Goal: Communication & Community: Answer question/provide support

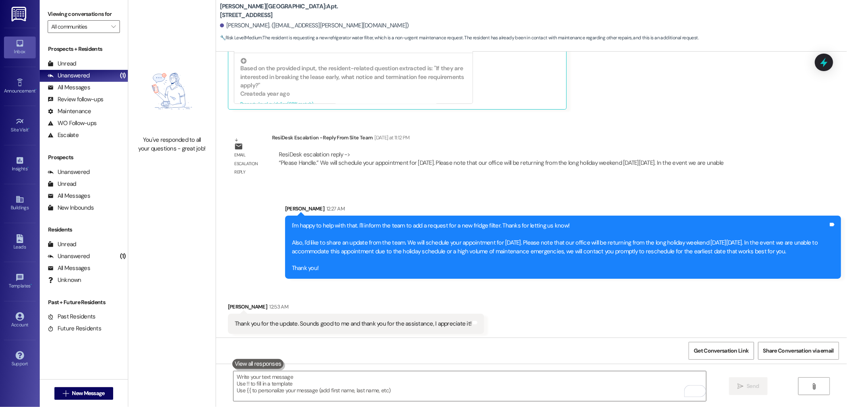
scroll to position [1335, 0]
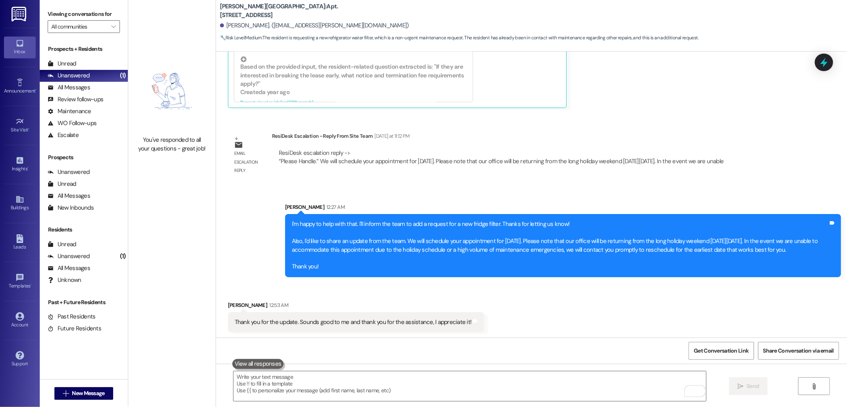
click at [380, 323] on div "Thank you for the update. Sounds good to me and thank you for the assistance, I…" at bounding box center [353, 322] width 237 height 8
click at [343, 321] on div "Thank you for the update. Sounds good to me and thank you for the assistance, I…" at bounding box center [353, 322] width 237 height 8
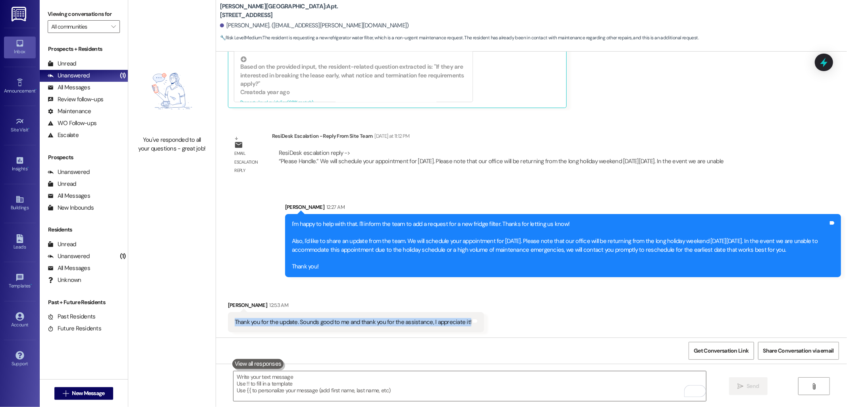
click at [343, 321] on div "Thank you for the update. Sounds good to me and thank you for the assistance, I…" at bounding box center [353, 322] width 237 height 8
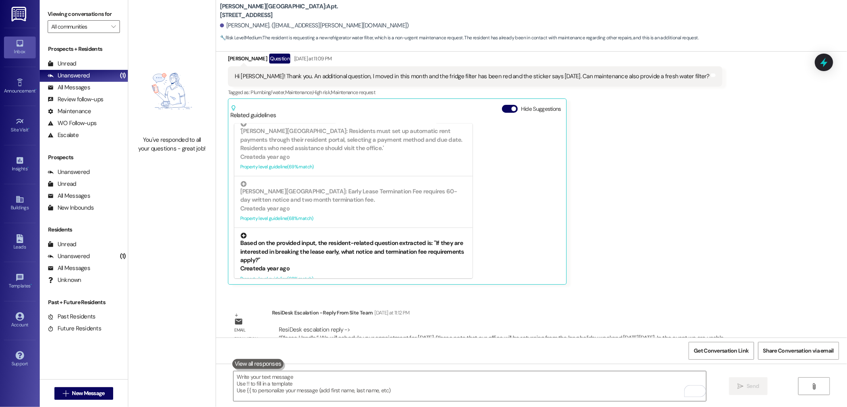
scroll to position [1114, 0]
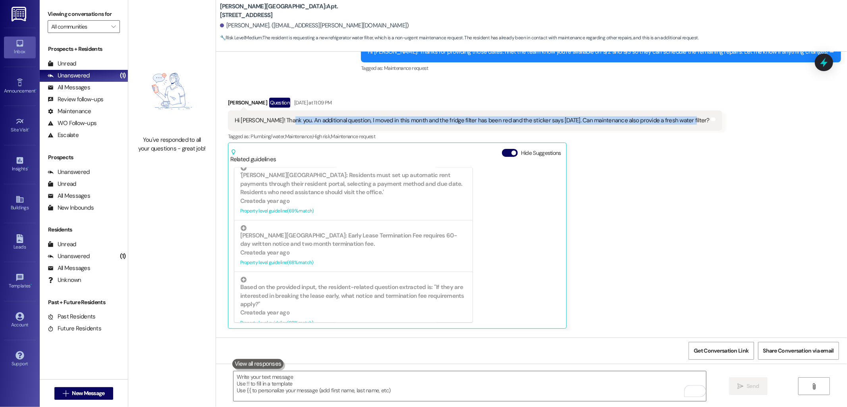
drag, startPoint x: 279, startPoint y: 118, endPoint x: 669, endPoint y: 121, distance: 390.2
click at [669, 121] on div "Hi [PERSON_NAME]! Thank you. An additional question, I moved in this month and …" at bounding box center [472, 120] width 475 height 8
copy div "An additional question, I moved in this month and the fridge filter has been re…"
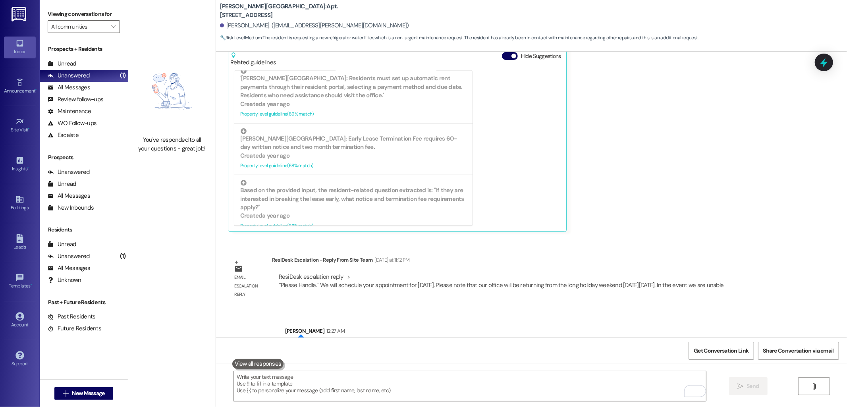
scroll to position [1335, 0]
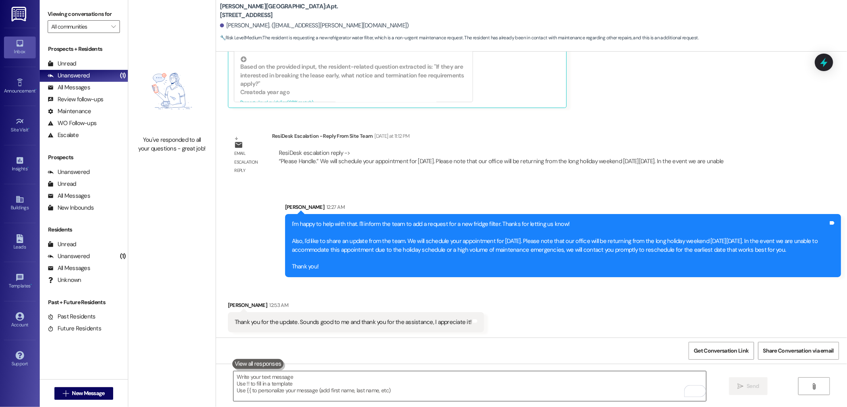
click at [371, 377] on textarea "To enrich screen reader interactions, please activate Accessibility in Grammarl…" at bounding box center [470, 386] width 473 height 30
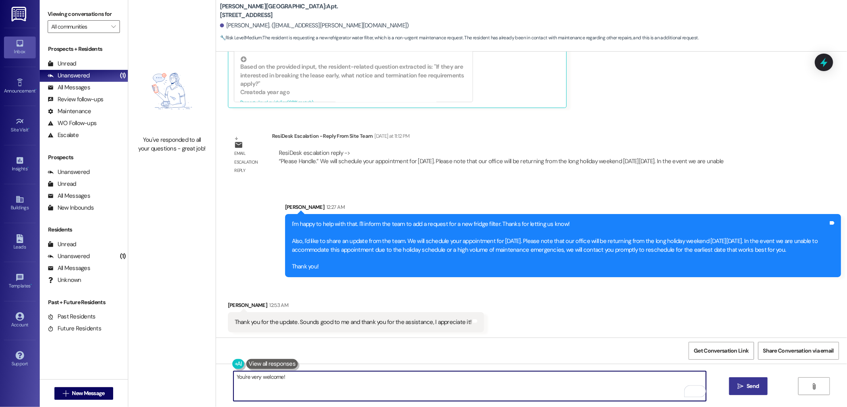
type textarea "You're very welcome!"
click at [745, 388] on span "Send" at bounding box center [752, 386] width 15 height 8
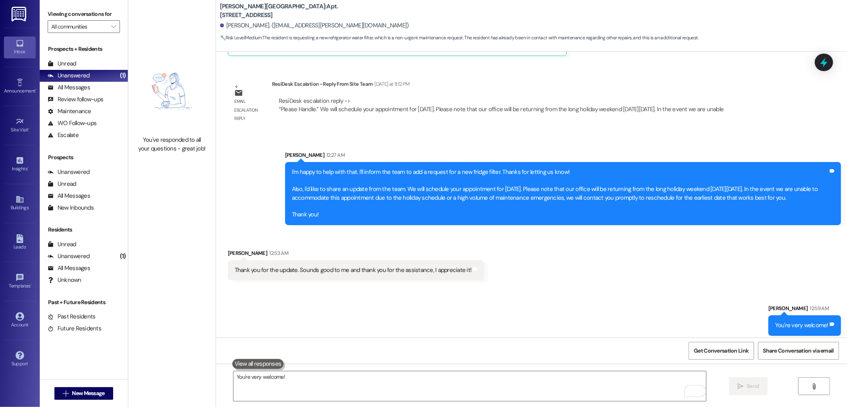
scroll to position [1390, 0]
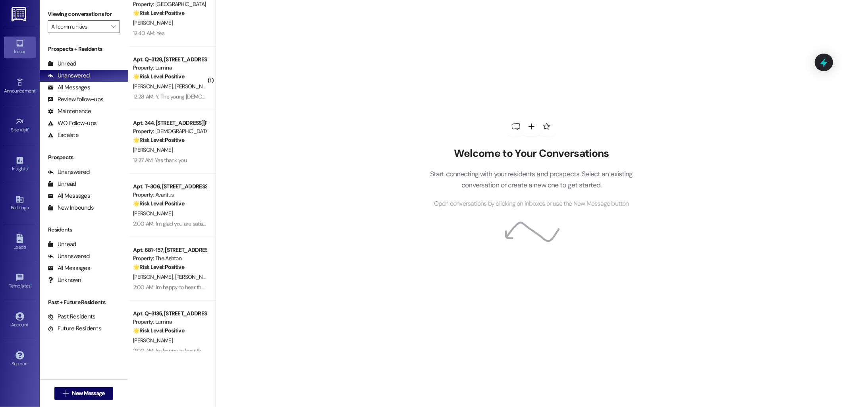
scroll to position [1653, 0]
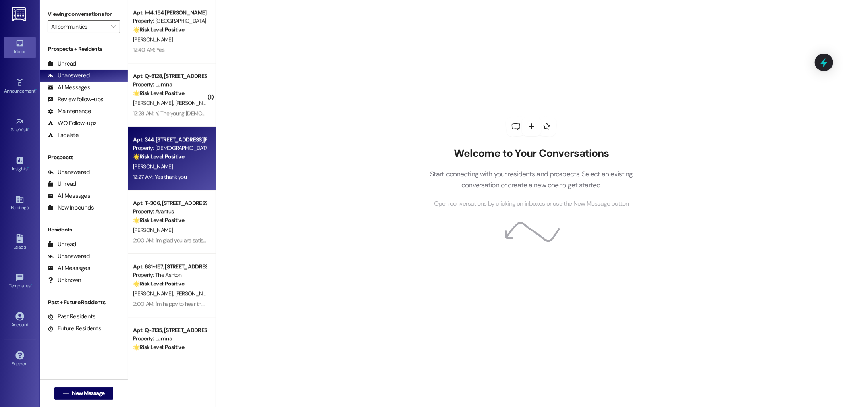
click at [153, 157] on strong "🌟 Risk Level: Positive" at bounding box center [158, 156] width 51 height 7
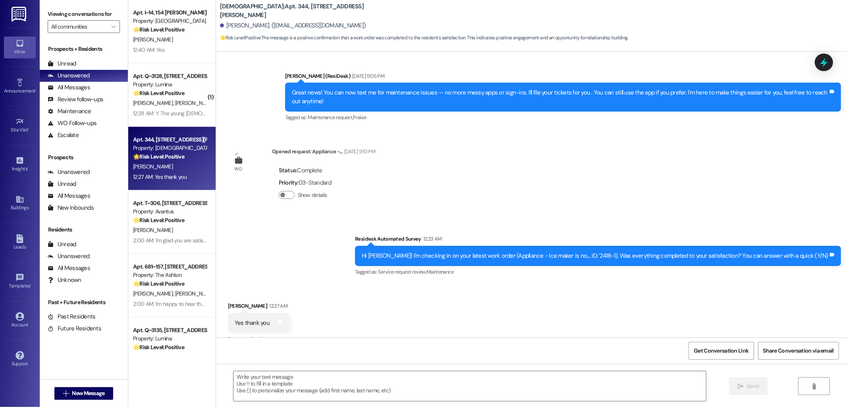
type textarea "Fetching suggested responses. Please feel free to read through the conversation…"
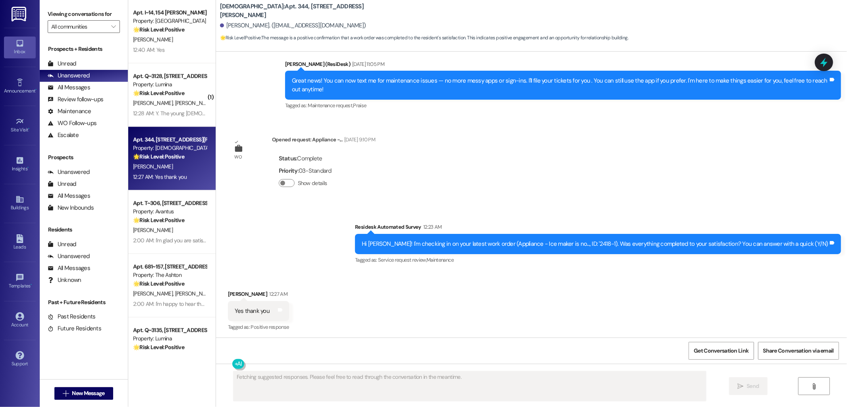
scroll to position [155, 0]
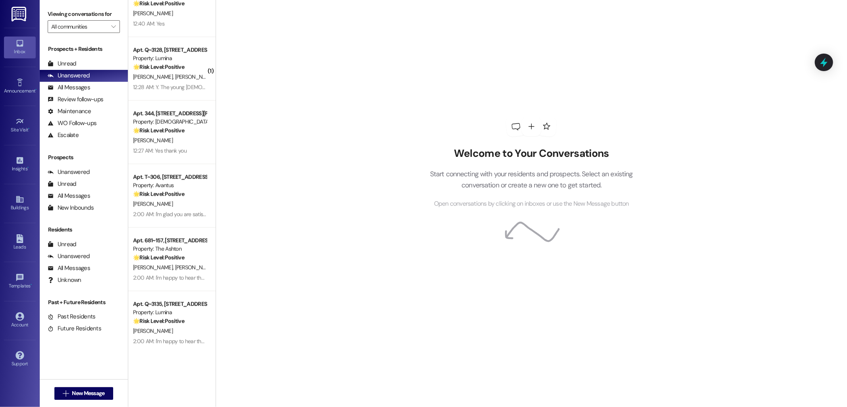
scroll to position [1653, 0]
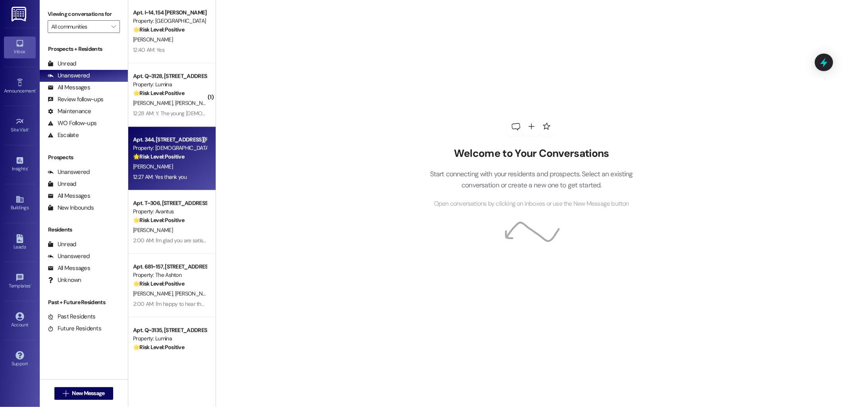
click at [174, 162] on div "[PERSON_NAME]" at bounding box center [169, 167] width 75 height 10
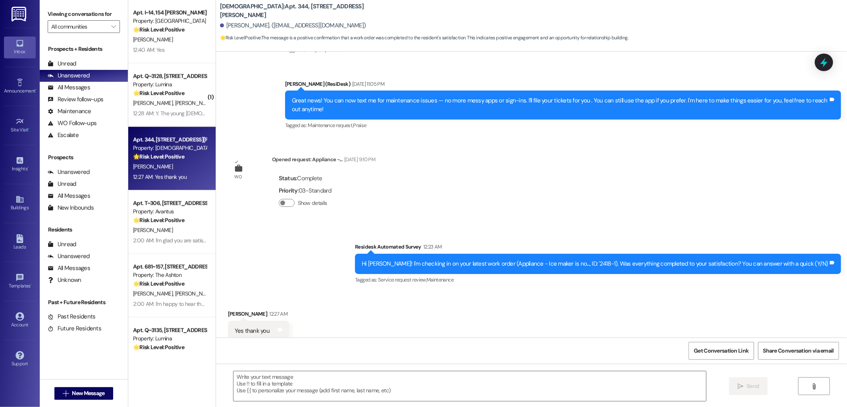
type textarea "Fetching suggested responses. Please feel free to read through the conversation…"
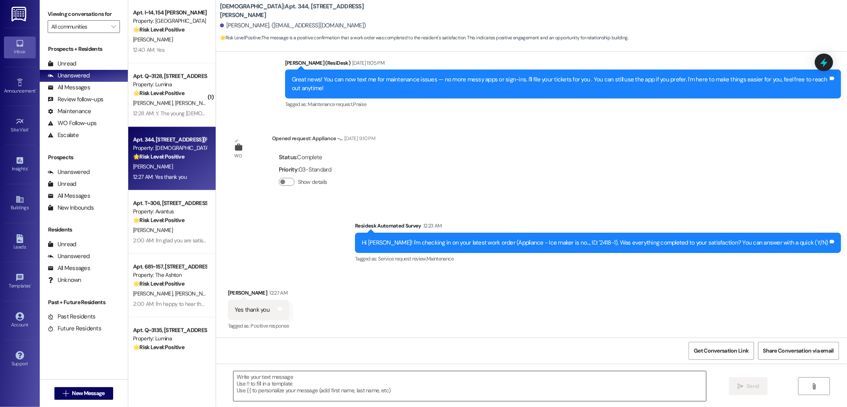
click at [356, 393] on textarea at bounding box center [470, 386] width 473 height 30
paste textarea "I'm happy to hear that the issues have been resolved! If I may ask, has {{prope…"
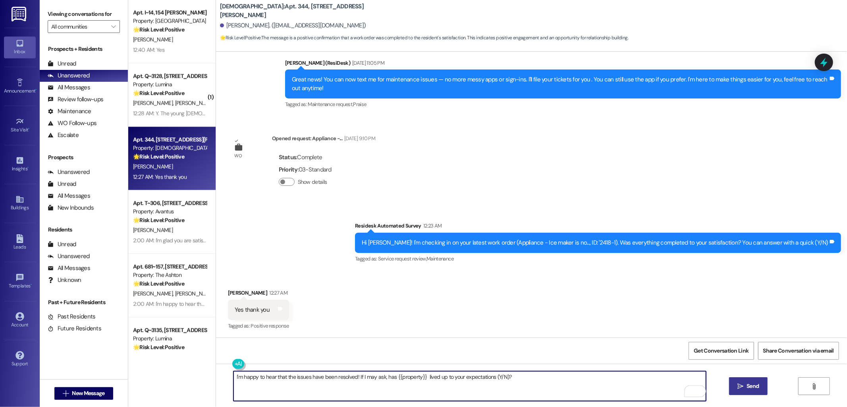
type textarea "I'm happy to hear that the issues have been resolved! If I may ask, has {{prope…"
click at [745, 389] on span "Send" at bounding box center [752, 386] width 15 height 8
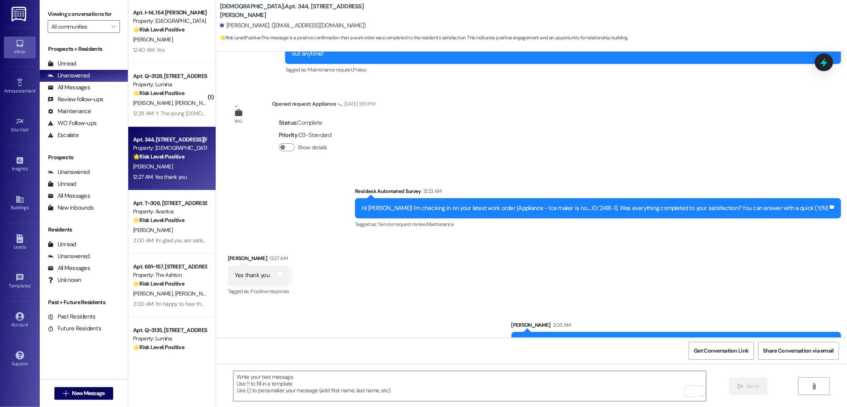
scroll to position [211, 0]
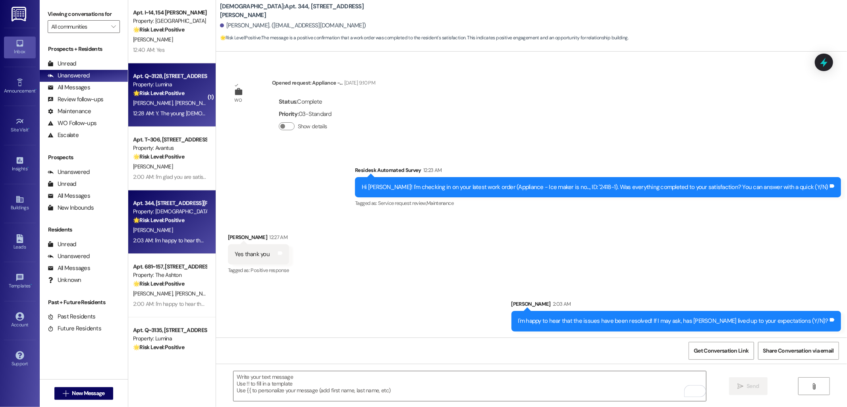
click at [164, 77] on div "Apt. Q~3128, 2700 W Powell Blvd." at bounding box center [170, 76] width 74 height 8
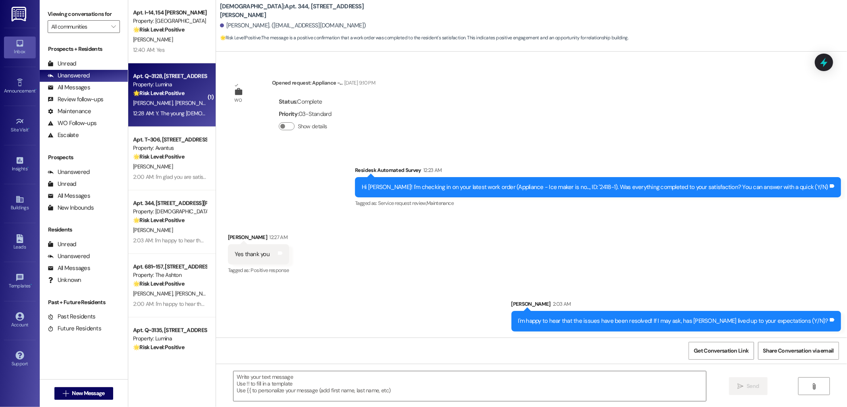
type textarea "Fetching suggested responses. Please feel free to read through the conversation…"
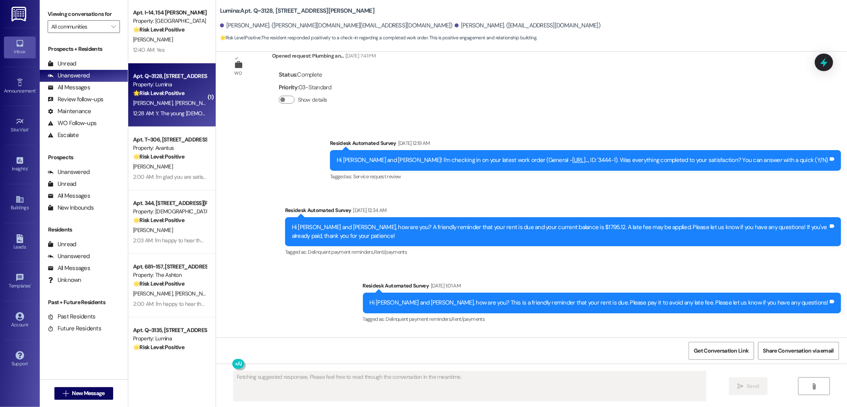
scroll to position [2870, 0]
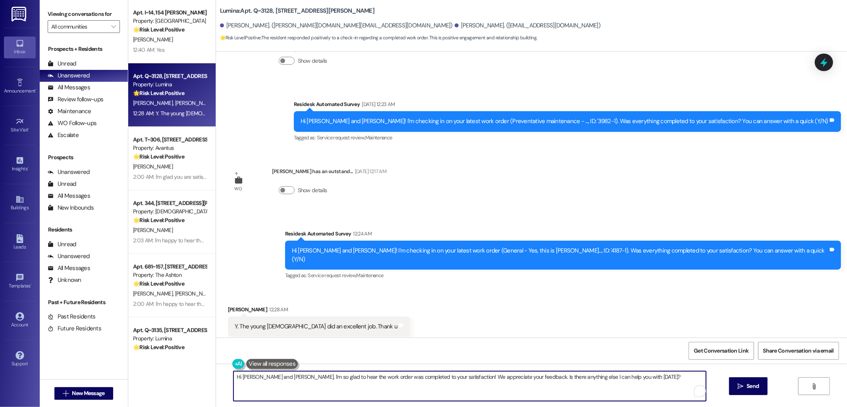
drag, startPoint x: 280, startPoint y: 377, endPoint x: 228, endPoint y: 377, distance: 51.7
click at [234, 377] on textarea "Hi Valerie and James, I'm so glad to hear the work order was completed to your …" at bounding box center [470, 386] width 473 height 30
drag, startPoint x: 480, startPoint y: 377, endPoint x: 619, endPoint y: 387, distance: 139.4
click at [619, 387] on textarea "I'm so glad to hear the work order was completed to your satisfaction! We appre…" at bounding box center [470, 386] width 473 height 30
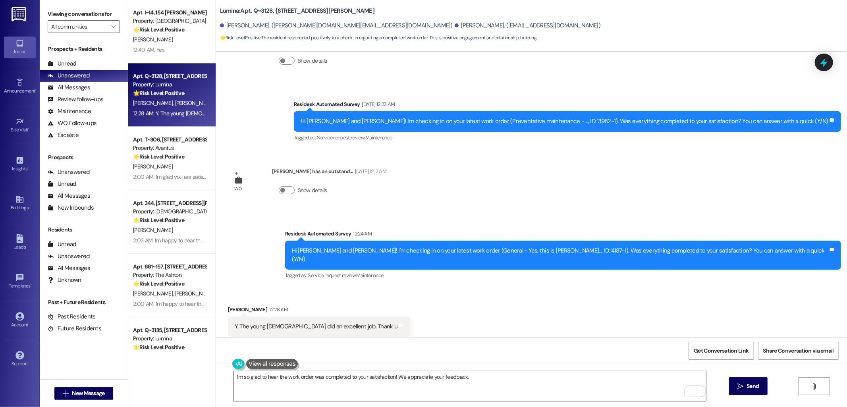
click at [494, 374] on textarea "I'm so glad to hear the work order was completed to your satisfaction! We appre…" at bounding box center [470, 386] width 473 height 30
paste textarea "If I may ask, has {{property}} lived up to your expectations (Y/N)?"
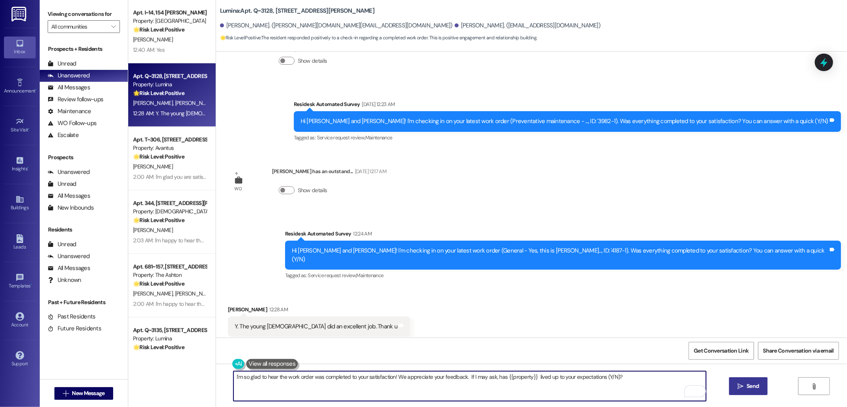
type textarea "I'm so glad to hear the work order was completed to your satisfaction! We appre…"
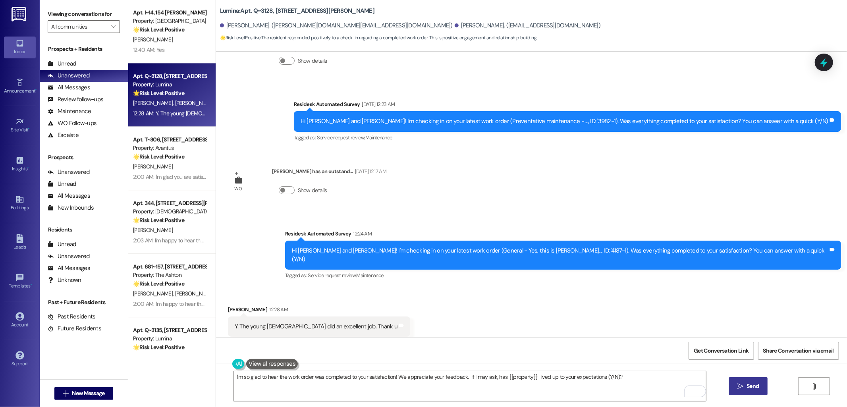
click at [761, 389] on button " Send" at bounding box center [748, 386] width 39 height 18
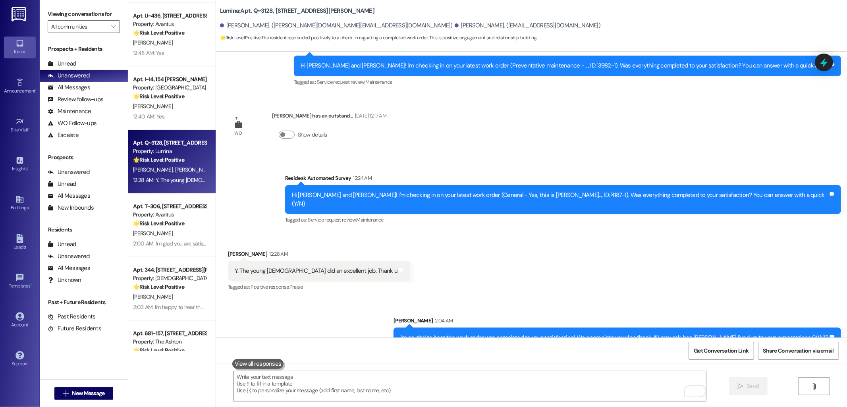
scroll to position [1565, 0]
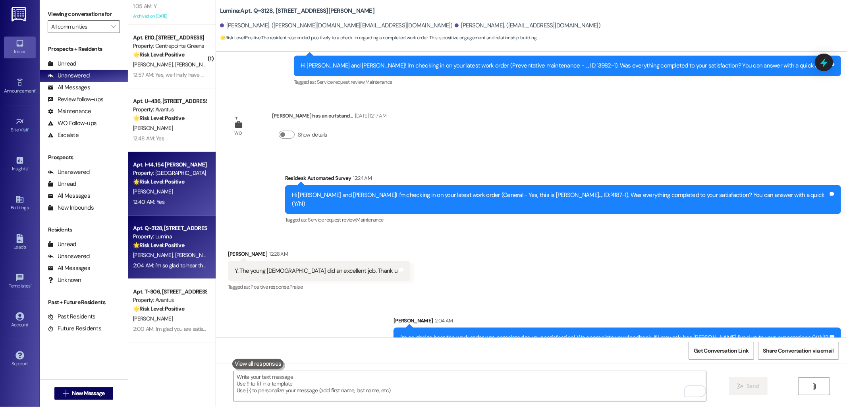
click at [179, 188] on div "C. Diaz" at bounding box center [169, 192] width 75 height 10
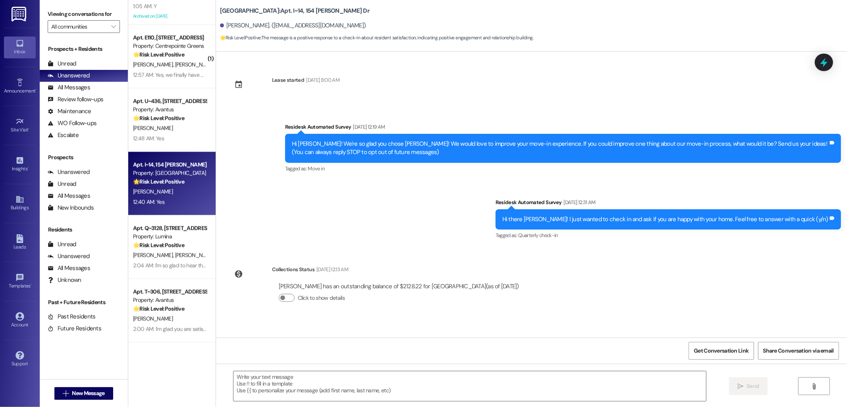
scroll to position [116, 0]
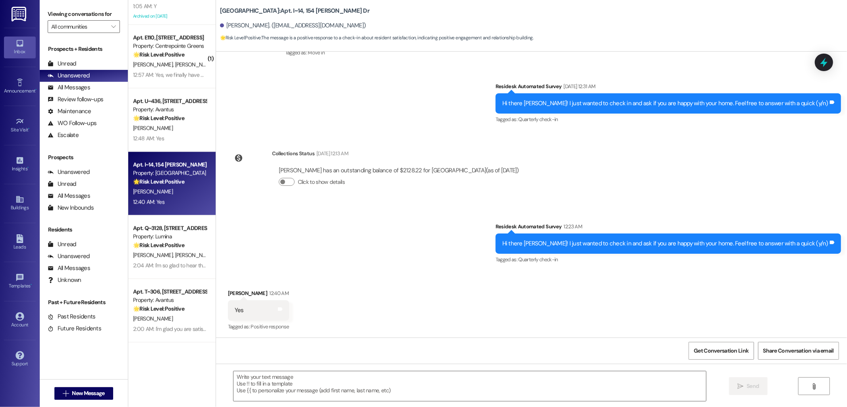
type textarea "Fetching suggested responses. Please feel free to read through the conversation…"
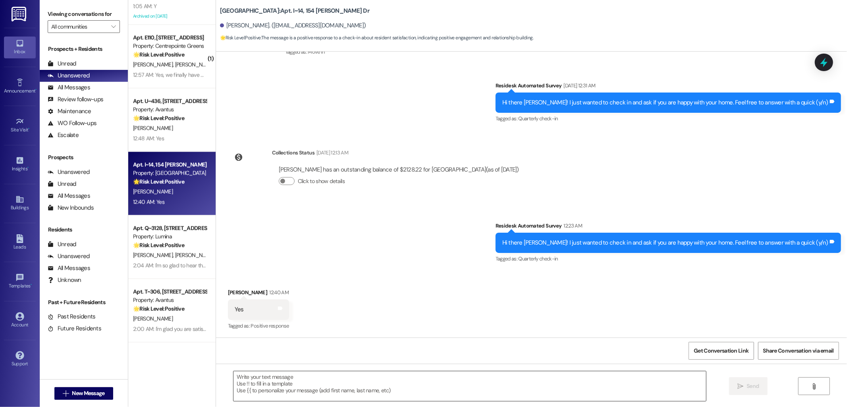
click at [438, 383] on textarea at bounding box center [470, 386] width 473 height 30
paste textarea "I'm glad you are satisfied with your home. Can I ask a quick favor...would you …"
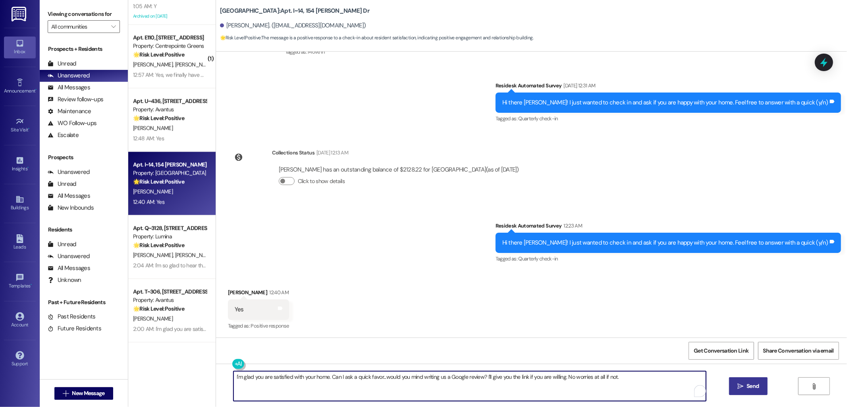
type textarea "I'm glad you are satisfied with your home. Can I ask a quick favor...would you …"
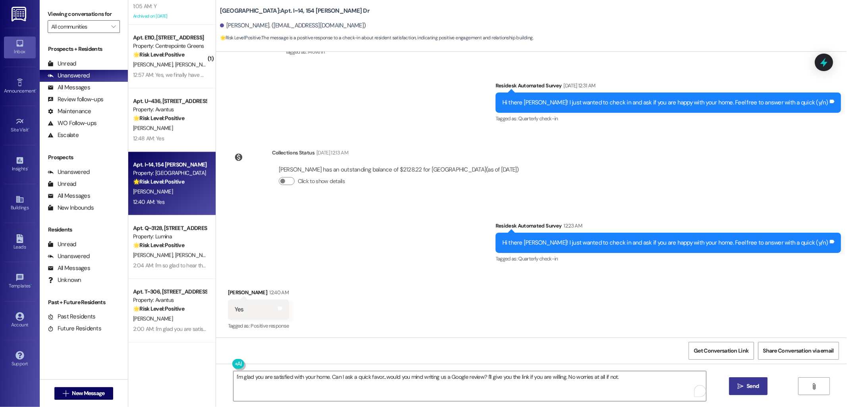
click at [750, 386] on span "Send" at bounding box center [753, 386] width 12 height 8
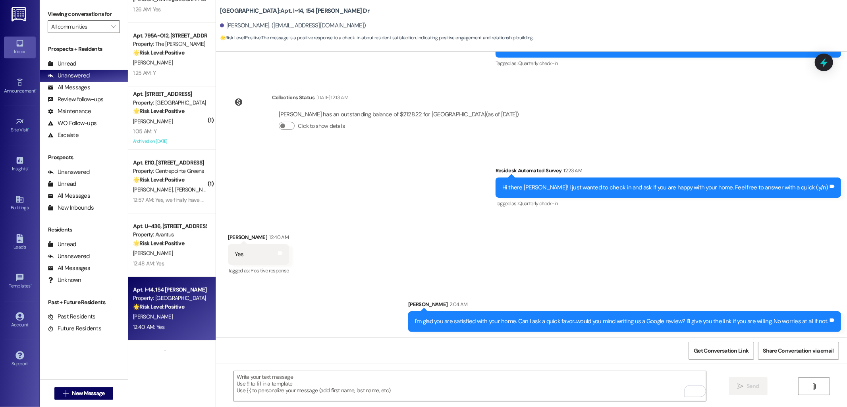
scroll to position [1432, 0]
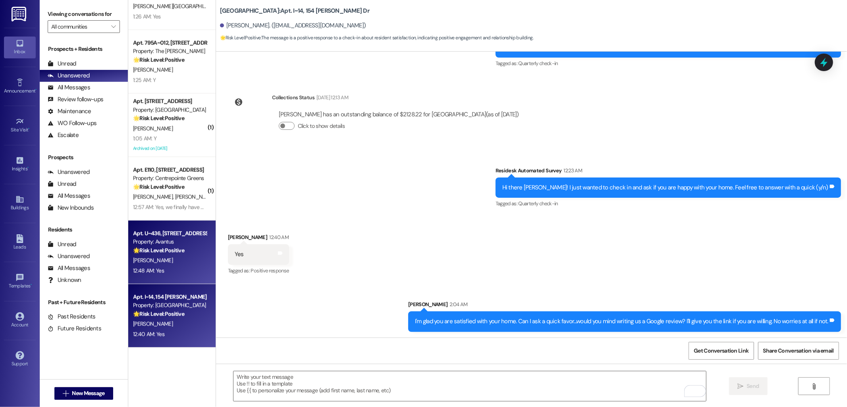
click at [161, 241] on div "Property: Avantus" at bounding box center [170, 242] width 74 height 8
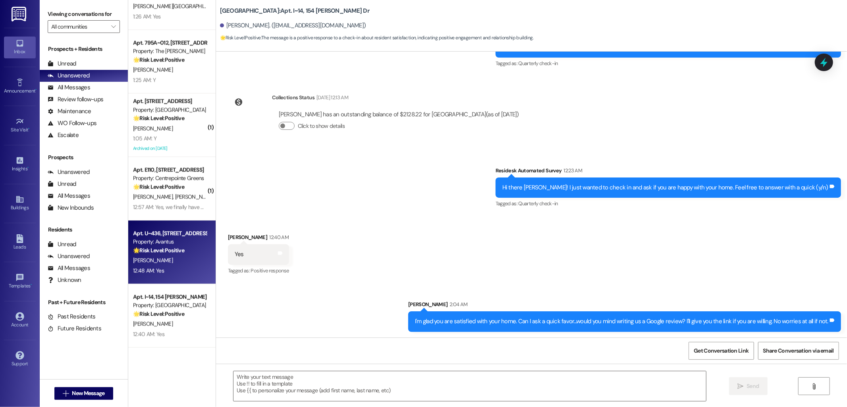
type textarea "Fetching suggested responses. Please feel free to read through the conversation…"
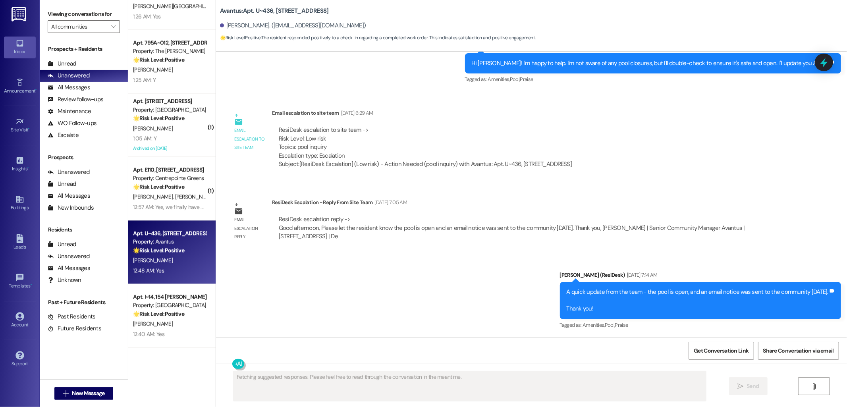
scroll to position [4869, 0]
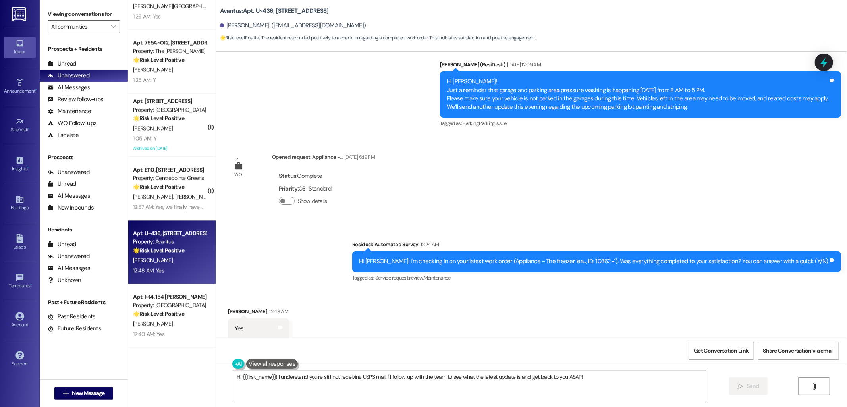
click at [475, 379] on textarea "Hi {{first_name}}! I understand you're still not receiving USPS mail. I'll foll…" at bounding box center [470, 386] width 473 height 30
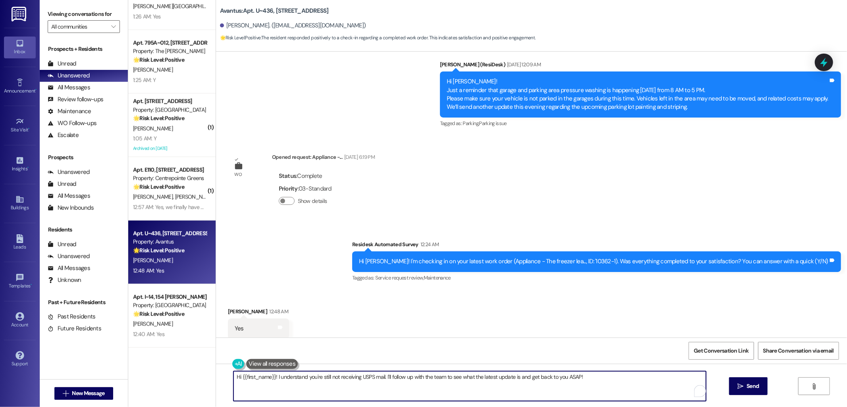
click at [475, 379] on textarea "Hi {{first_name}}! I understand you're still not receiving USPS mail. I'll foll…" at bounding box center [470, 386] width 473 height 30
paste textarea "I'm happy to hear that the issues have been resolved! If I may ask, has {{prope…"
type textarea "I'm happy to hear that the issues have been resolved! If I may ask, has {{prope…"
click at [752, 382] on button " Send" at bounding box center [748, 386] width 39 height 18
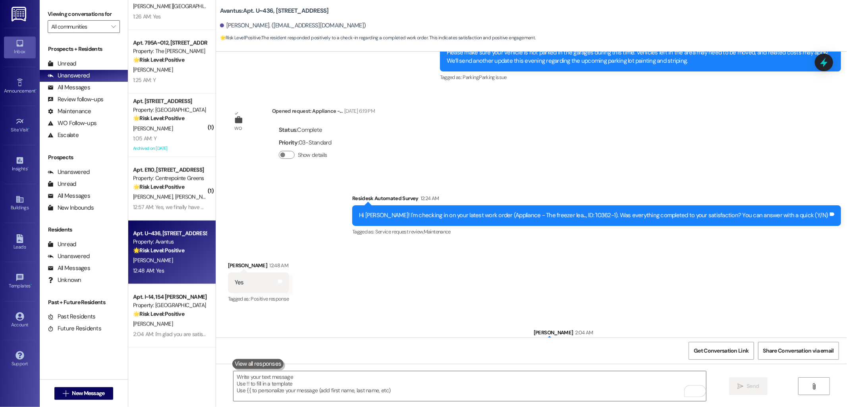
scroll to position [4924, 0]
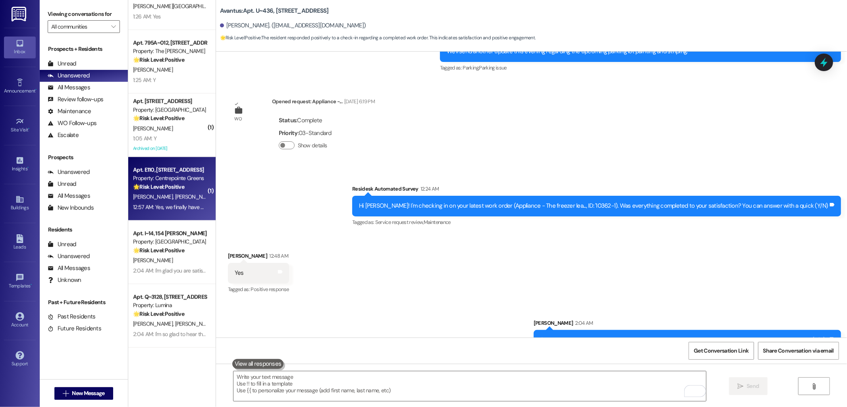
click at [187, 180] on div "Property: Centrepointe Greens" at bounding box center [170, 178] width 74 height 8
type textarea "Fetching suggested responses. Please feel free to read through the conversation…"
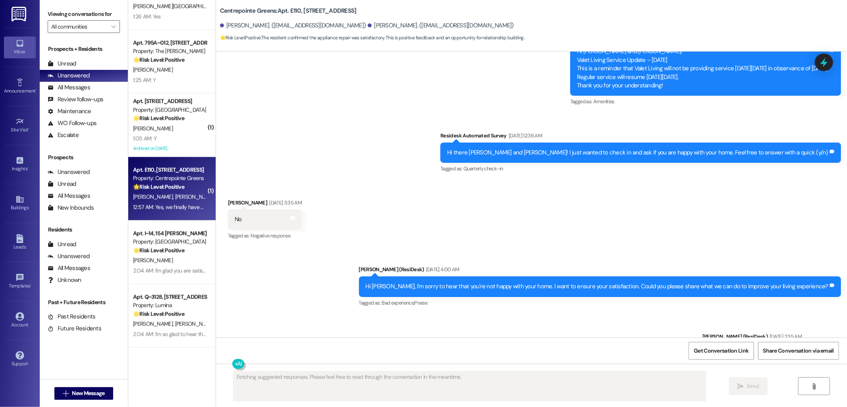
scroll to position [2732, 0]
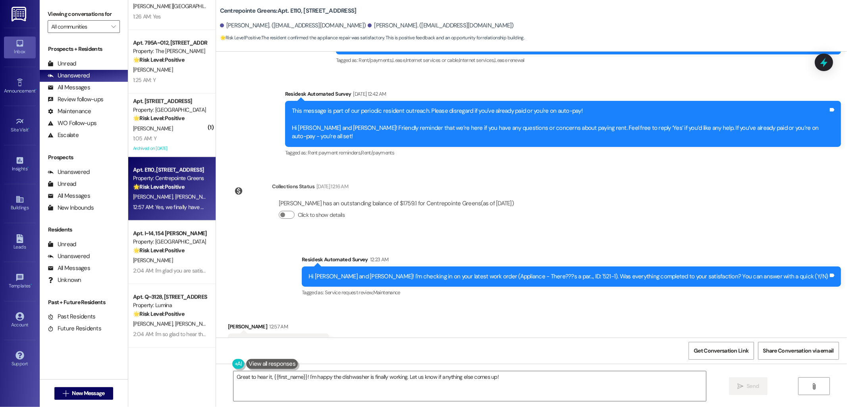
click at [235, 323] on div "Courtney Taylor 12:57 AM" at bounding box center [278, 328] width 101 height 11
copy div "Courtney"
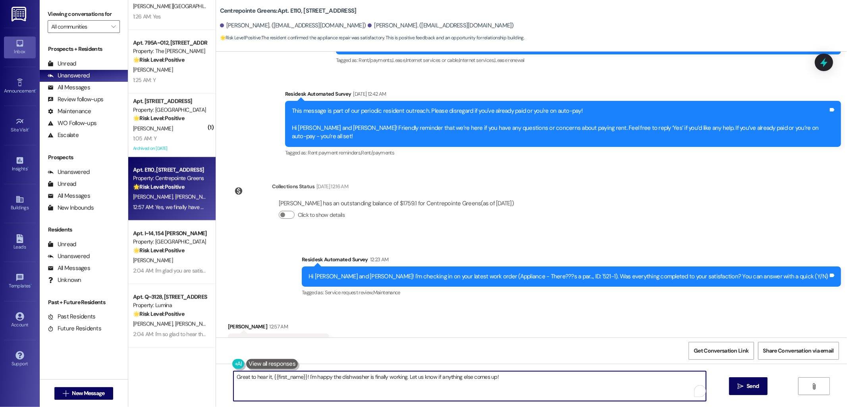
drag, startPoint x: 301, startPoint y: 379, endPoint x: 284, endPoint y: 376, distance: 16.5
click at [268, 377] on textarea "Great to hear it, {{first_name}}! I'm happy the dishwasher is finally working. …" at bounding box center [470, 386] width 473 height 30
paste textarea "Courtney"
drag, startPoint x: 391, startPoint y: 378, endPoint x: 490, endPoint y: 400, distance: 101.6
click at [490, 400] on textarea "Great to hear it, Courtney! I'm happy the dishwasher is finally working. Let us…" at bounding box center [470, 386] width 473 height 30
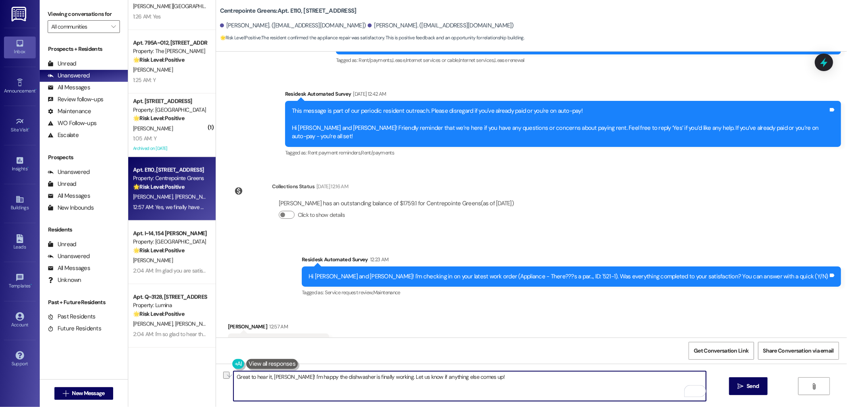
paste textarea "If I may ask, has {{property}} lived up to your expectations (Y/N)?"
type textarea "Great to hear it, Courtney! I'm happy the dishwasher is finally working. If I m…"
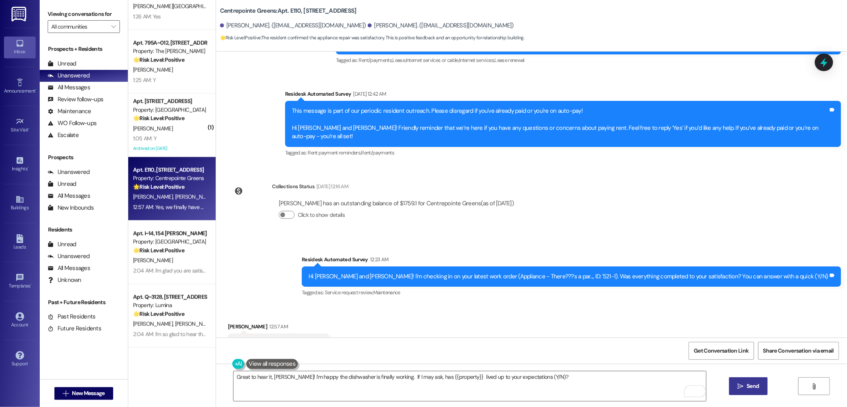
click at [745, 383] on span "Send" at bounding box center [752, 386] width 15 height 8
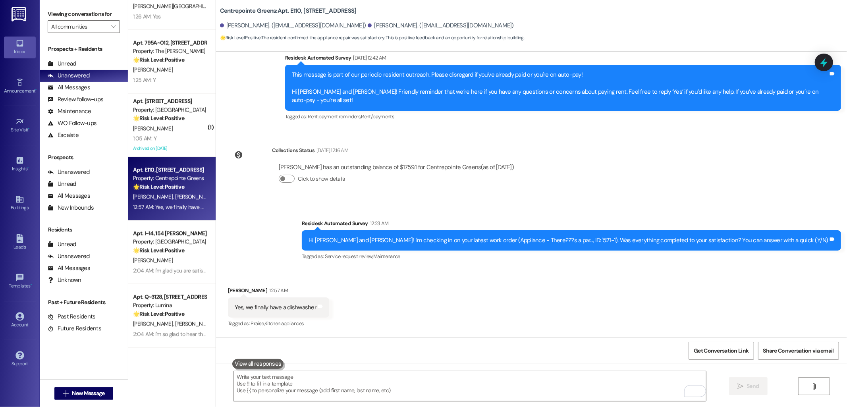
scroll to position [2787, 0]
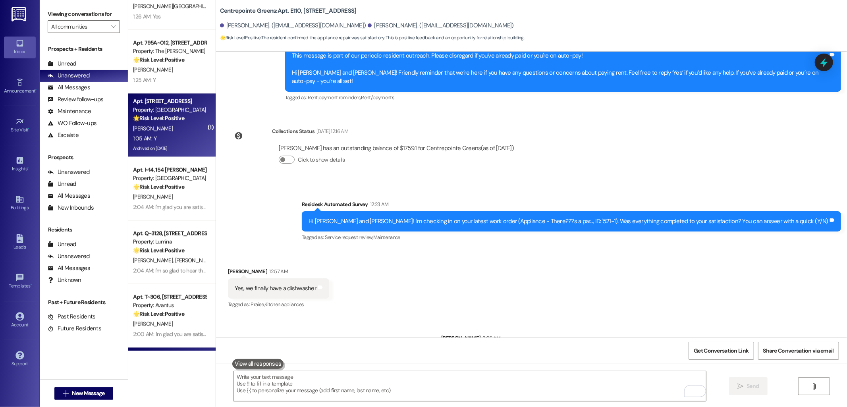
click at [157, 126] on div "N. Reynes" at bounding box center [169, 129] width 75 height 10
type textarea "Fetching suggested responses. Please feel free to read through the conversation…"
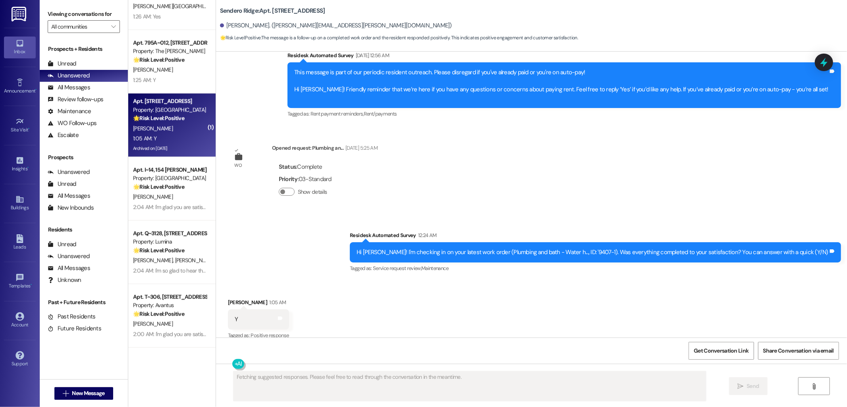
scroll to position [2077, 0]
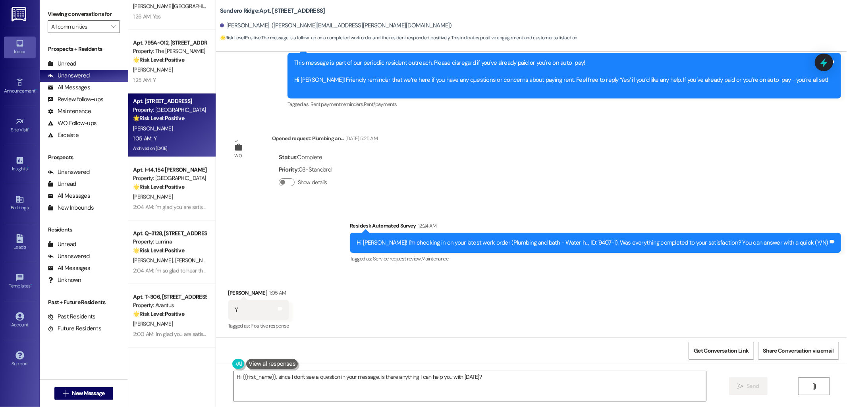
click at [412, 375] on textarea "Hi {{first_name}}, since I don't see a question in your message, is there anyth…" at bounding box center [470, 386] width 473 height 30
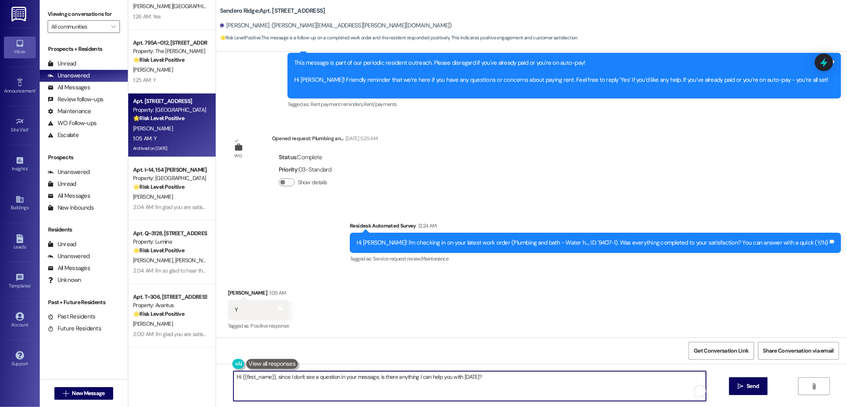
click at [412, 375] on textarea "Hi {{first_name}}, since I don't see a question in your message, is there anyth…" at bounding box center [470, 386] width 473 height 30
paste textarea "I'm happy to hear that the issues have been resolved! If I may ask, has {{prope…"
type textarea "I'm happy to hear that the issues have been resolved! If I may ask, has {{prope…"
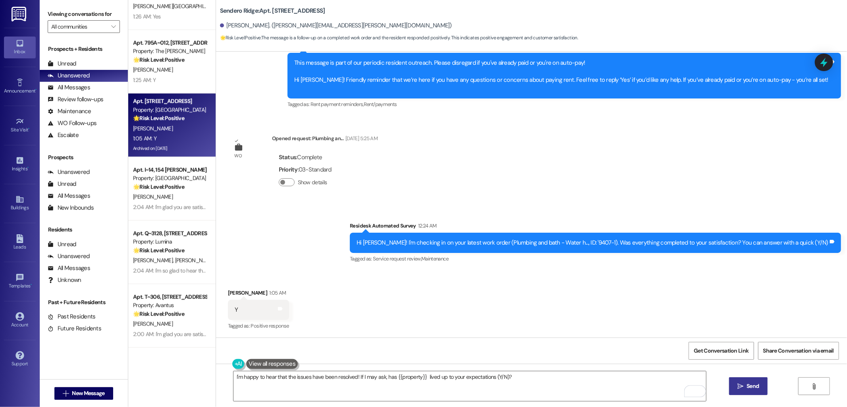
click at [758, 385] on span "Send" at bounding box center [753, 386] width 12 height 8
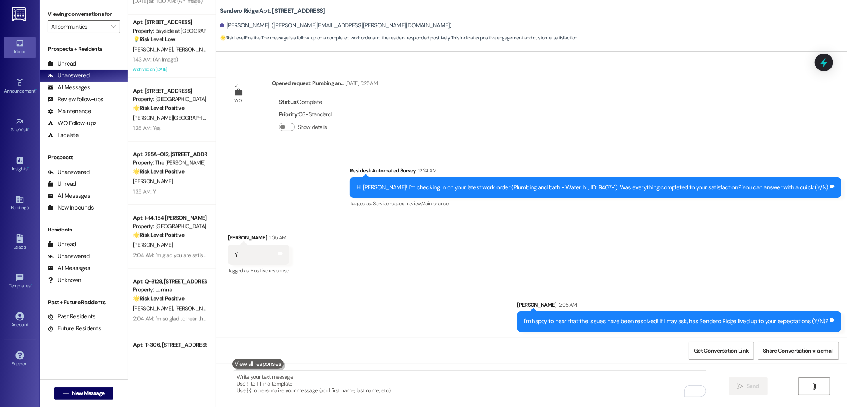
scroll to position [1300, 0]
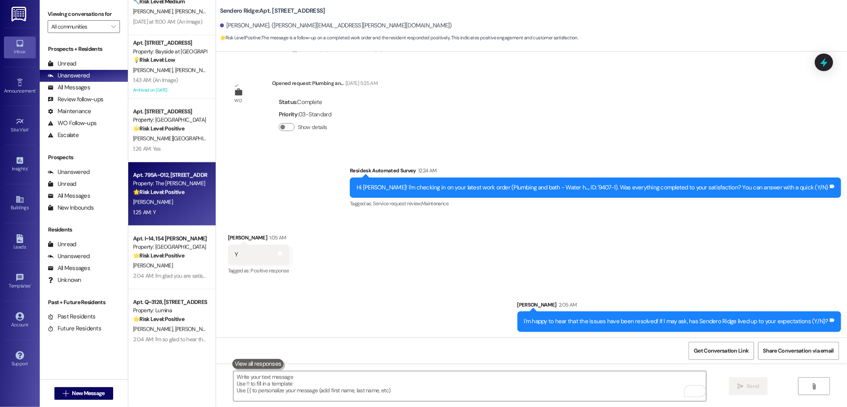
click at [154, 179] on div "Property: The Cooper" at bounding box center [170, 183] width 74 height 8
type textarea "Fetching suggested responses. Please feel free to read through the conversation…"
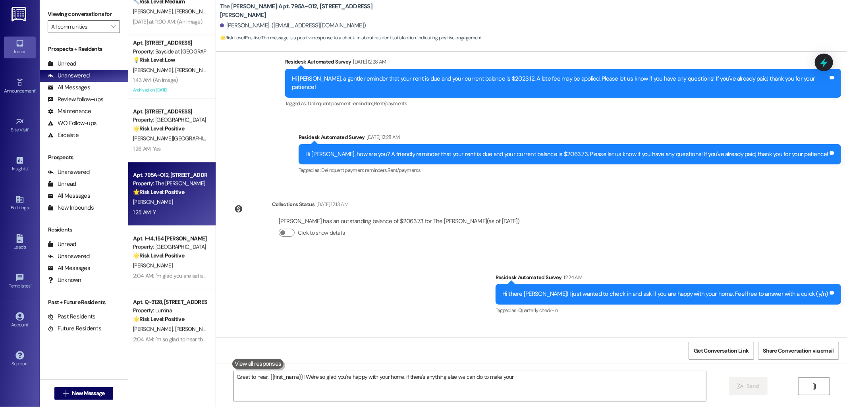
scroll to position [393, 0]
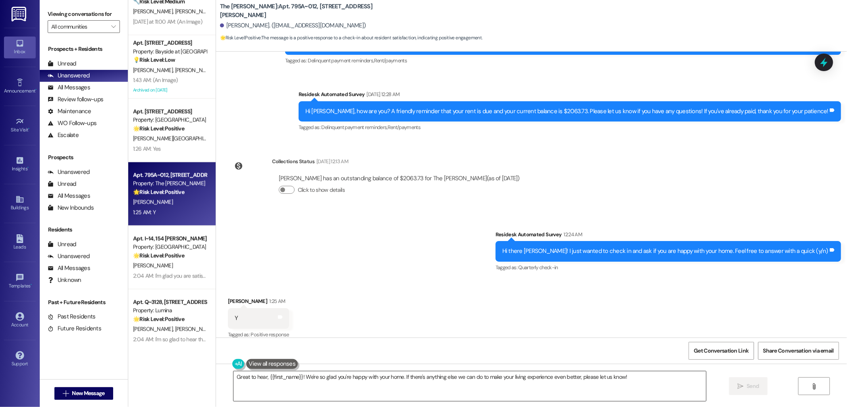
click at [410, 381] on textarea "Great to hear, {{first_name}}! We're so glad you're happy with your home. If th…" at bounding box center [470, 386] width 473 height 30
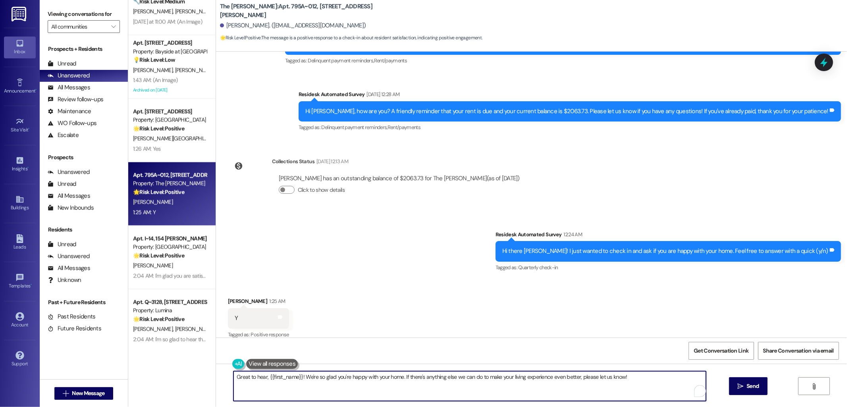
click at [410, 381] on textarea "Great to hear, {{first_name}}! We're so glad you're happy with your home. If th…" at bounding box center [470, 386] width 473 height 30
click at [411, 381] on textarea "Great to hear, {{first_name}}! We're so glad you're happy with your home. If th…" at bounding box center [470, 386] width 473 height 30
paste textarea "I'm glad you are satisfied with your home. Can I ask a quick favor...would you …"
type textarea "I'm glad you are satisfied with your home. Can I ask a quick favor...would you …"
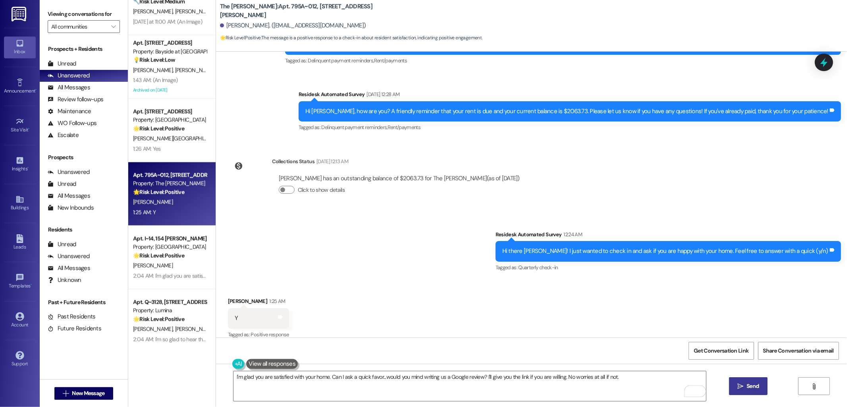
click at [752, 385] on span "Send" at bounding box center [753, 386] width 12 height 8
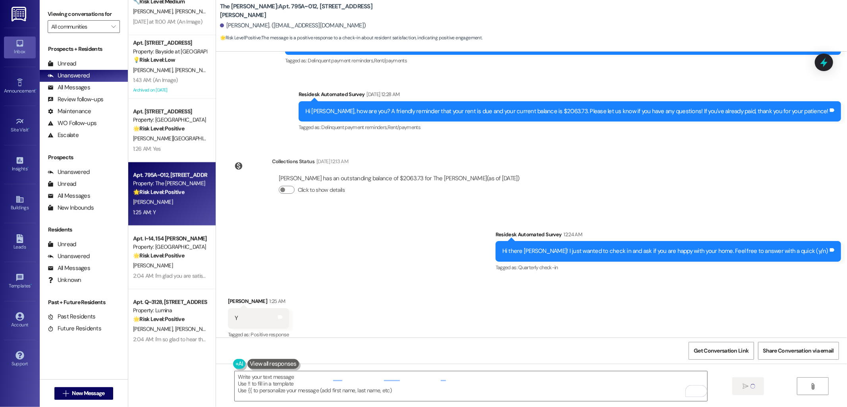
type textarea "Fetching suggested responses. Please feel free to read through the conversation…"
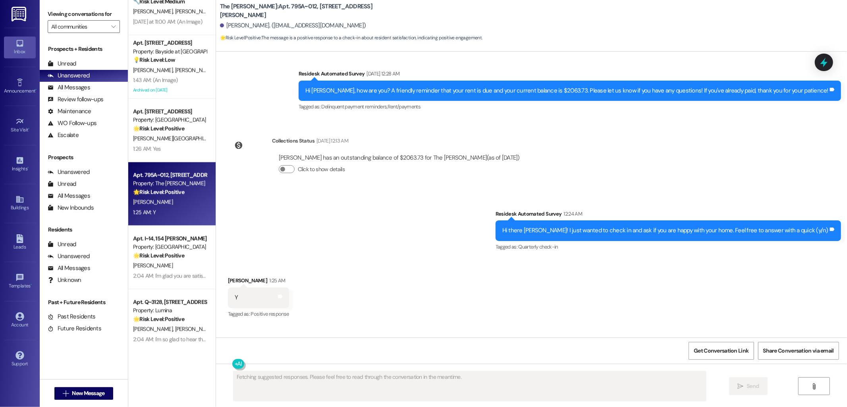
scroll to position [449, 0]
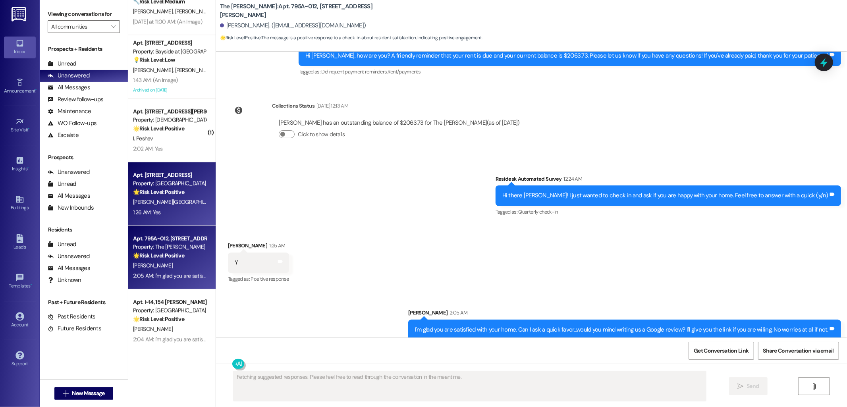
click at [172, 181] on div "Property: Sendero Ridge" at bounding box center [170, 183] width 74 height 8
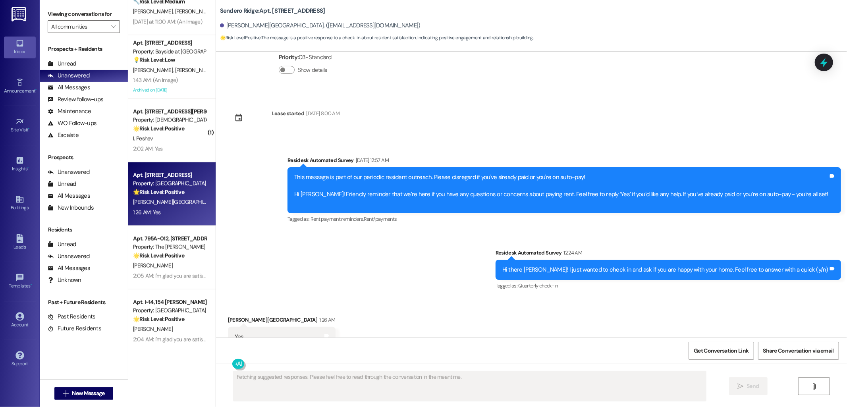
scroll to position [2640, 0]
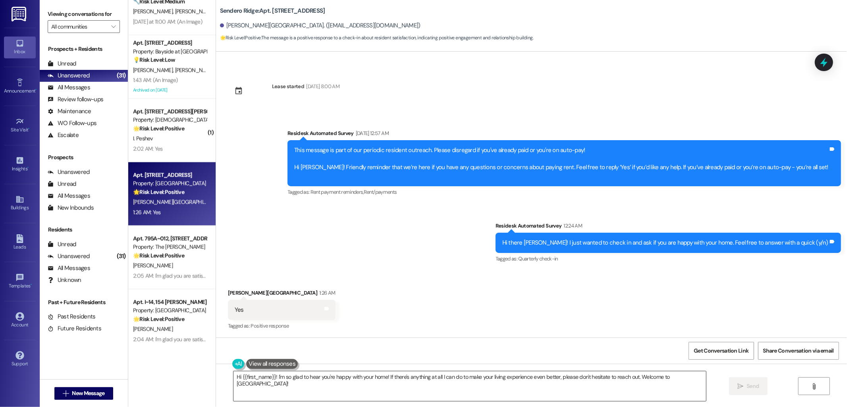
click at [428, 379] on textarea "Hi {{first_name}}! I'm so glad to hear you're happy with your home! If there's …" at bounding box center [470, 386] width 473 height 30
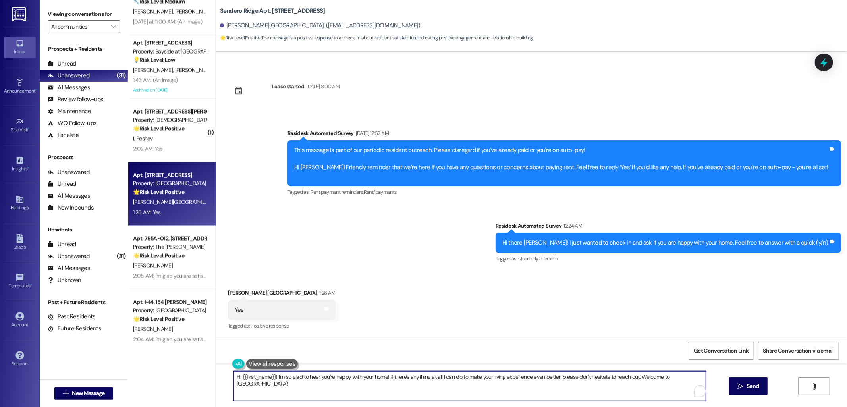
click at [428, 379] on textarea "Hi {{first_name}}! I'm so glad to hear you're happy with your home! If there's …" at bounding box center [470, 386] width 473 height 30
paste textarea "I'm glad you are satisfied with your home. Can I ask a quick favor...would you …"
type textarea "I'm glad you are satisfied with your home. Can I ask a quick favor...would you …"
click at [747, 390] on span "Send" at bounding box center [753, 386] width 12 height 8
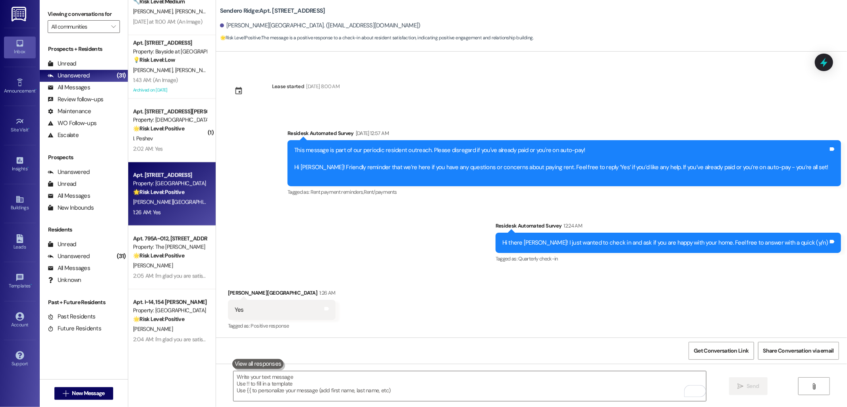
scroll to position [2695, 0]
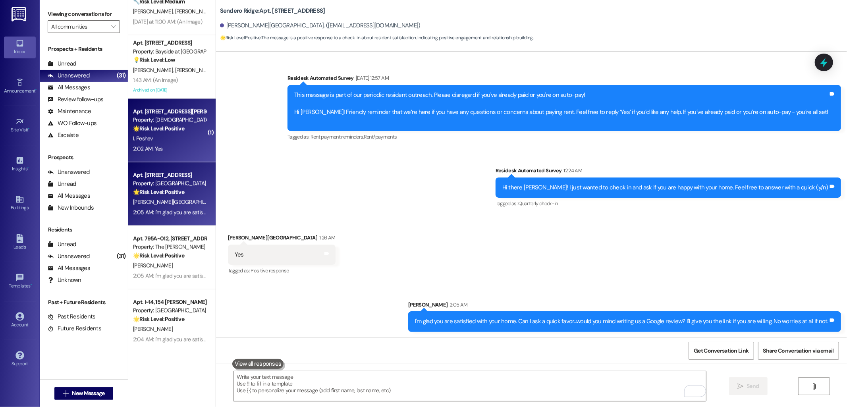
click at [177, 129] on strong "🌟 Risk Level: Positive" at bounding box center [158, 128] width 51 height 7
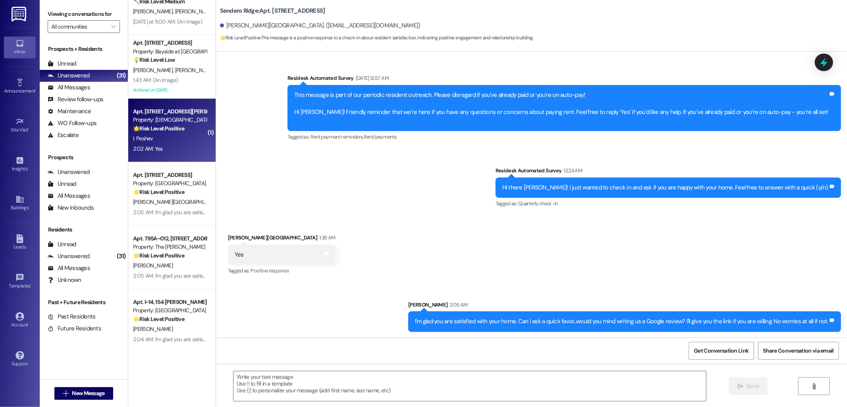
type textarea "Fetching suggested responses. Please feel free to read through the conversation…"
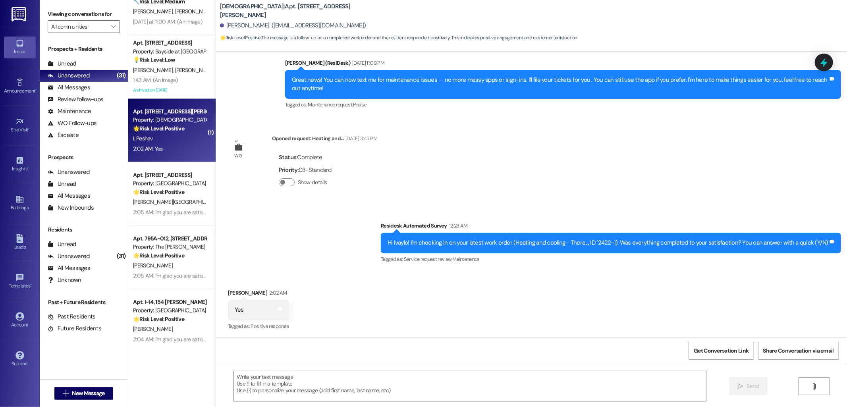
type textarea "Fetching suggested responses. Please feel free to read through the conversation…"
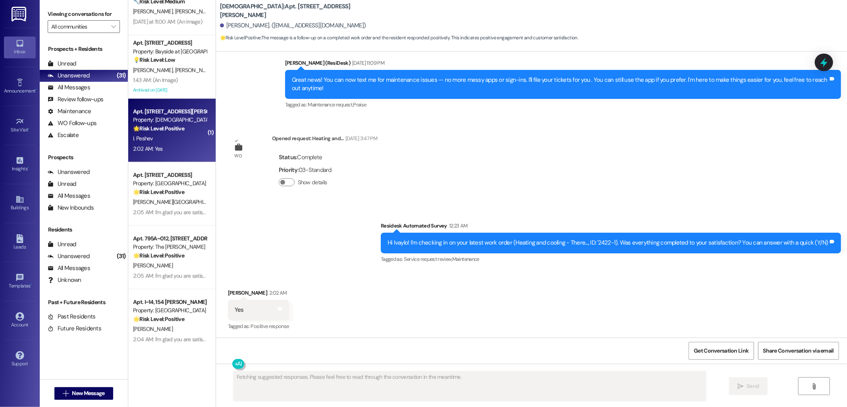
scroll to position [140, 0]
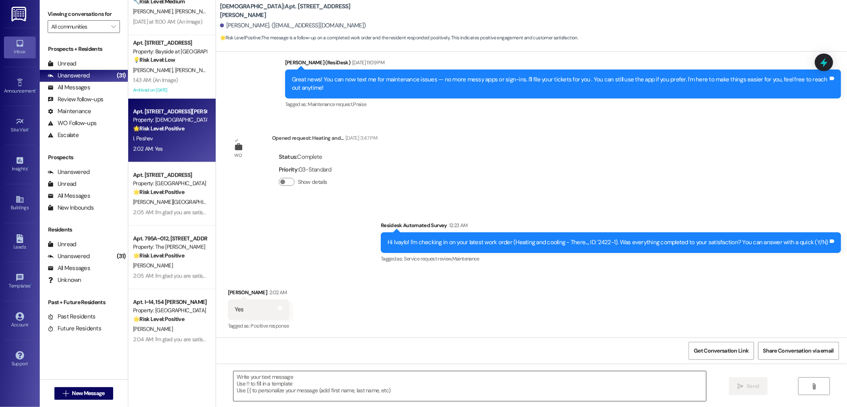
click at [382, 375] on textarea at bounding box center [470, 386] width 473 height 30
paste textarea "I'm happy to hear that the issues have been resolved! If I may ask, has {{prope…"
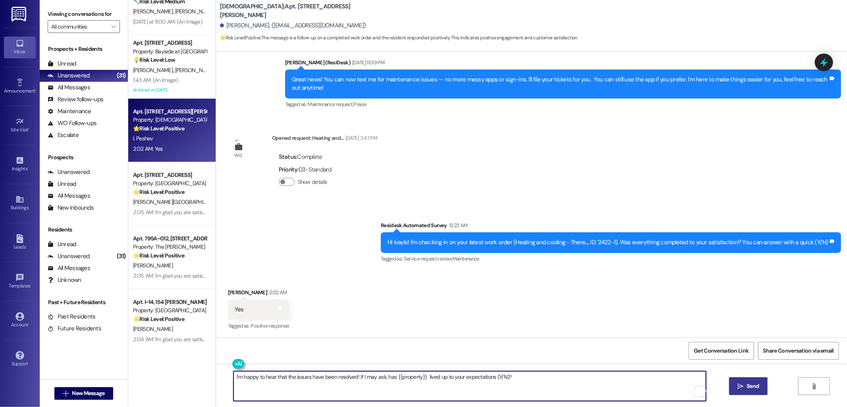
type textarea "I'm happy to hear that the issues have been resolved! If I may ask, has {{prope…"
click at [756, 383] on span "Send" at bounding box center [753, 386] width 12 height 8
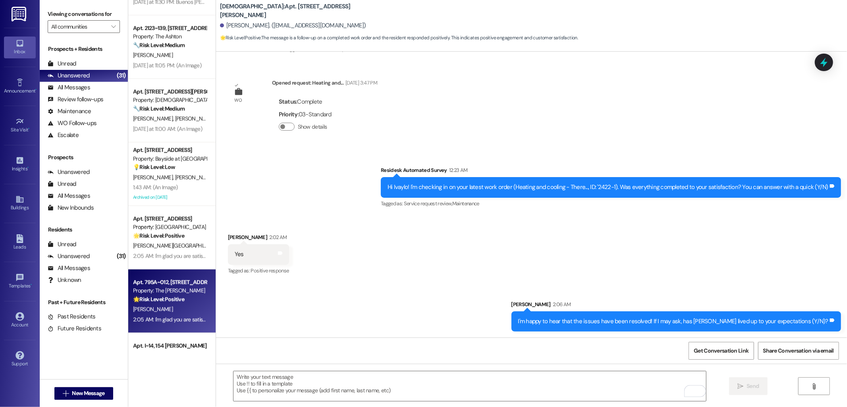
scroll to position [1167, 0]
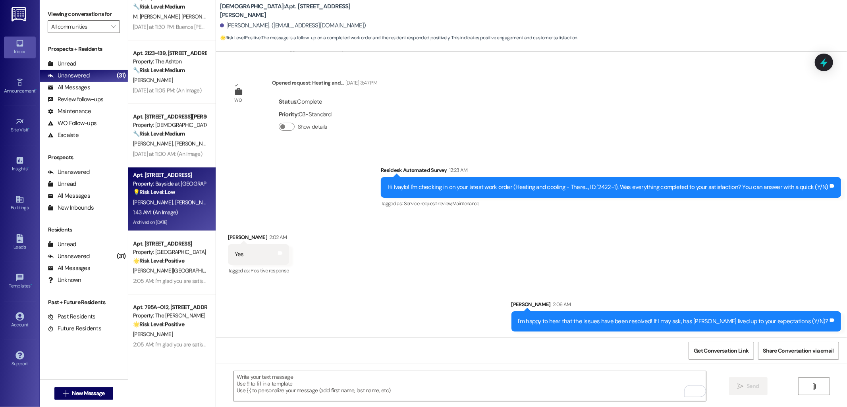
click at [174, 188] on div "💡 Risk Level: Low The resident is inquiring about proper disposal of organic wa…" at bounding box center [170, 192] width 74 height 8
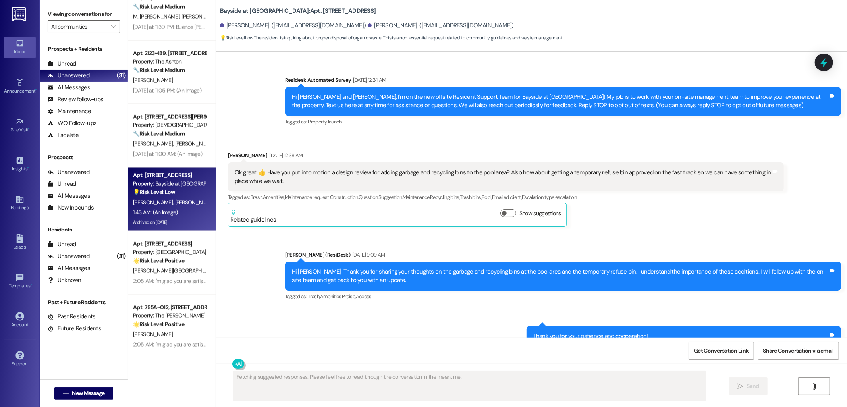
scroll to position [9772, 0]
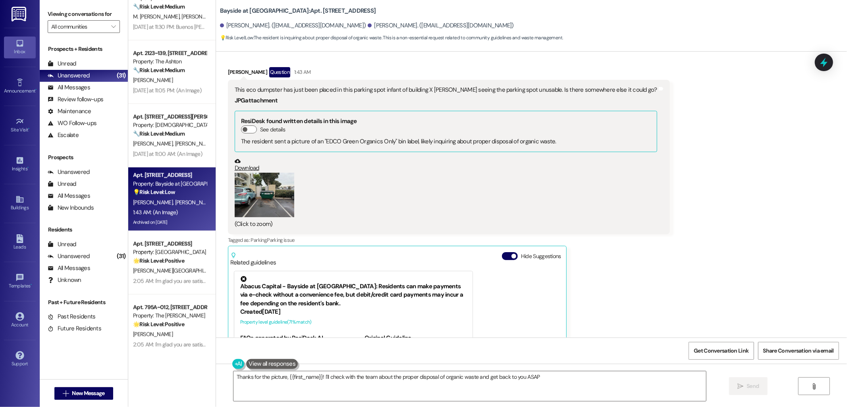
type textarea "Thanks for the picture, {{first_name}}! I'll check with the team about the prop…"
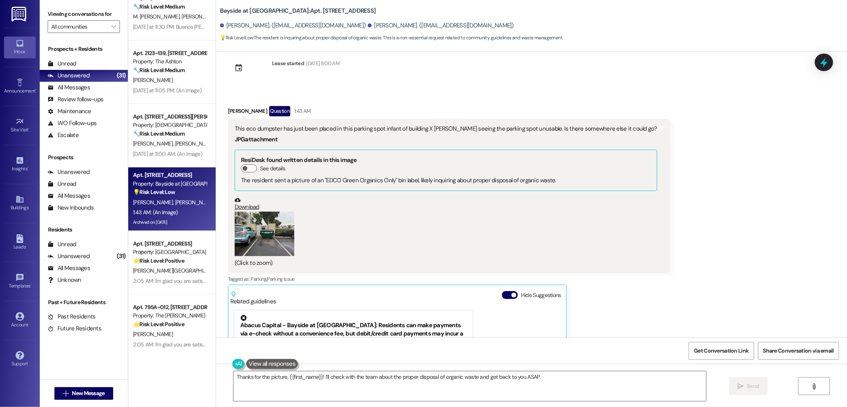
scroll to position [9595, 0]
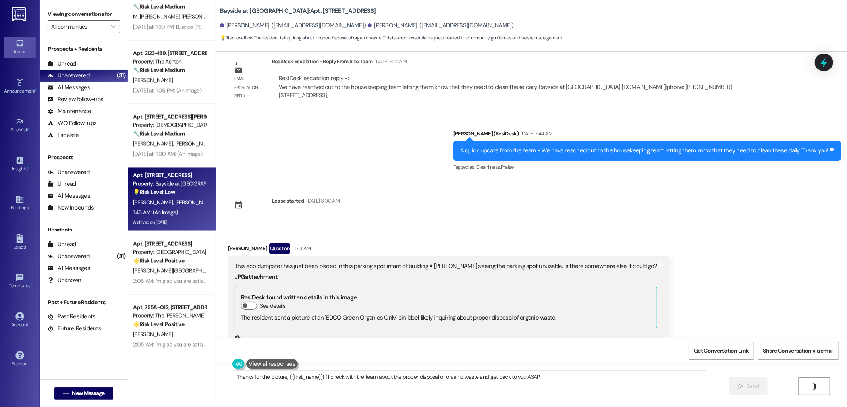
click at [271, 349] on button "Zoom image" at bounding box center [265, 371] width 60 height 45
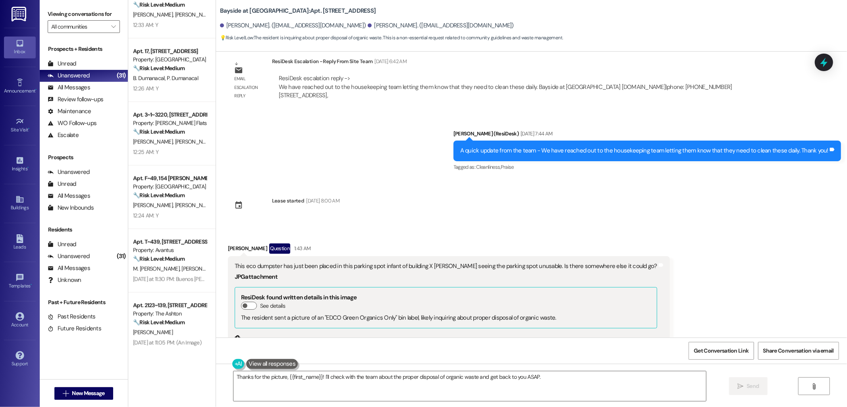
scroll to position [903, 0]
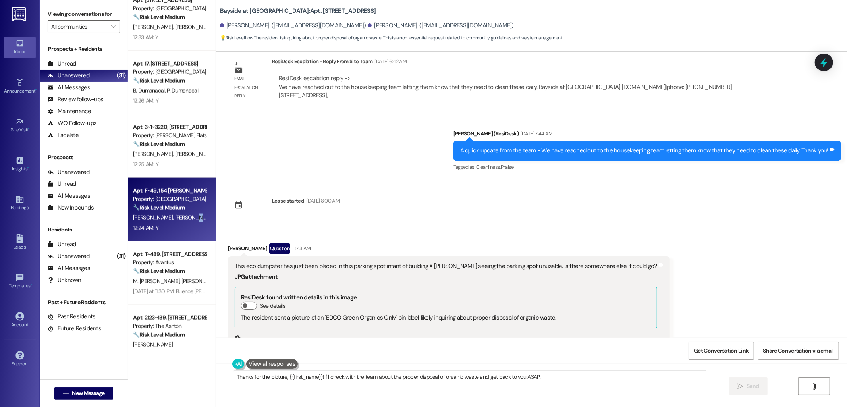
click at [175, 221] on span "R. Mcmillan" at bounding box center [196, 217] width 42 height 7
type textarea "Fetching suggested responses. Please feel free to read through the conversation…"
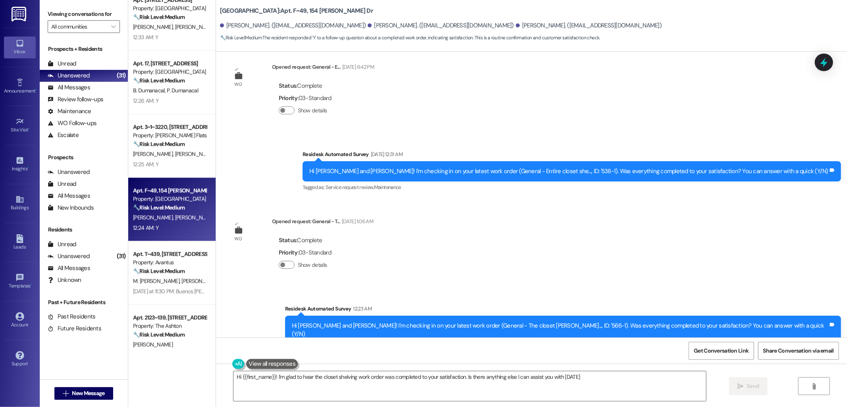
type textarea "Hi {{first_name}}! I'm glad to hear the closet shelving work order was complete…"
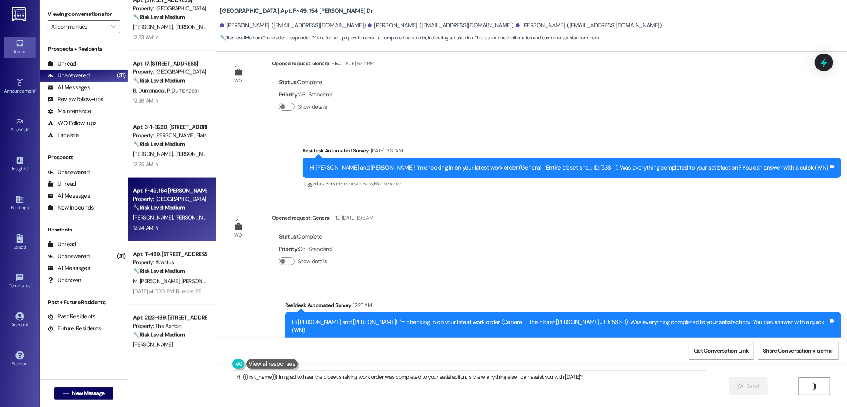
scroll to position [2834, 0]
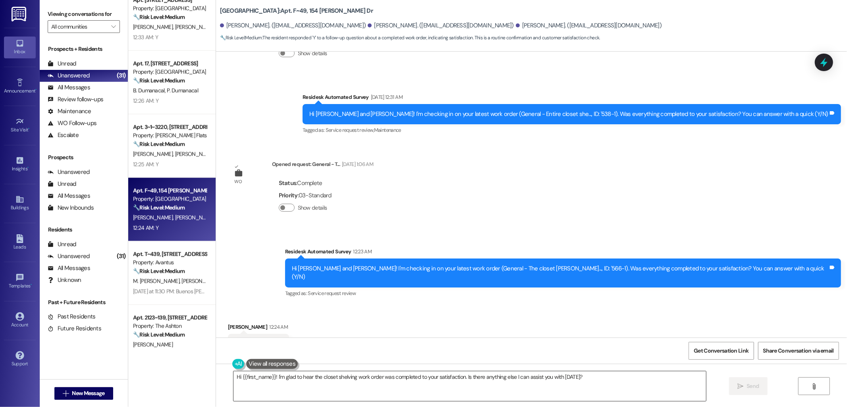
click at [404, 381] on textarea "Hi {{first_name}}! I'm glad to hear the closet shelving work order was complete…" at bounding box center [470, 386] width 473 height 30
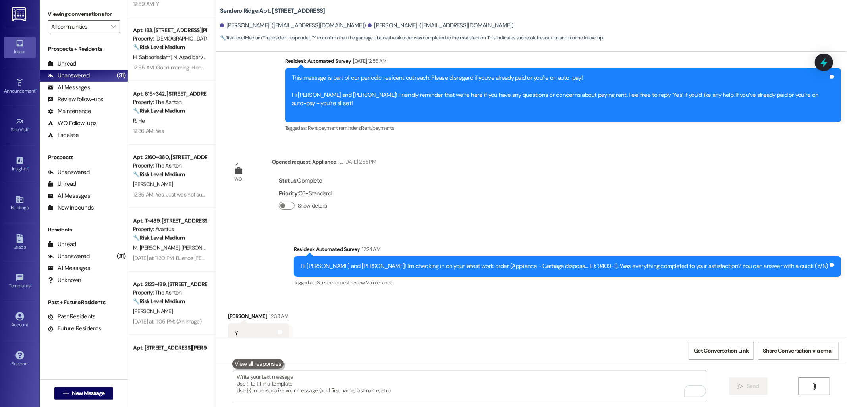
scroll to position [2376, 0]
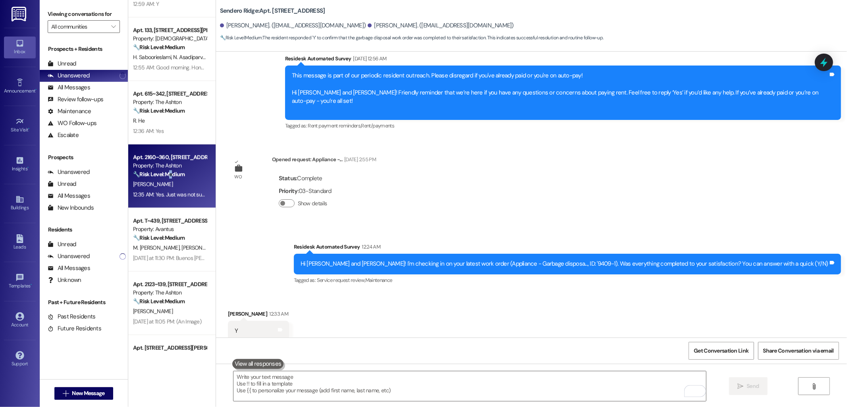
click at [167, 177] on strong "🔧 Risk Level: Medium" at bounding box center [159, 174] width 52 height 7
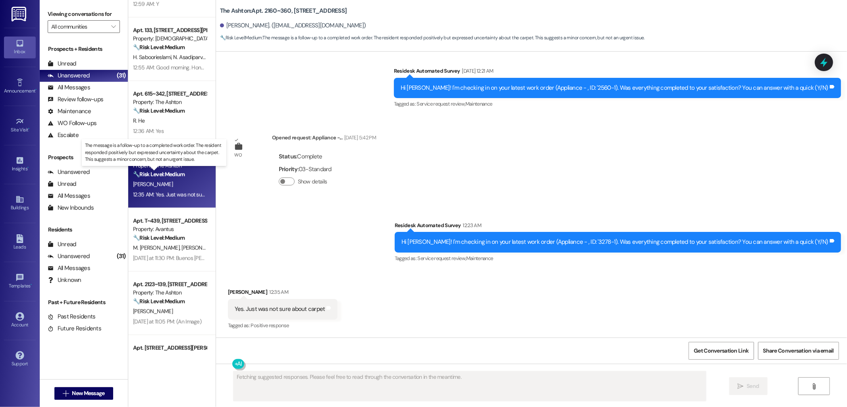
scroll to position [686, 0]
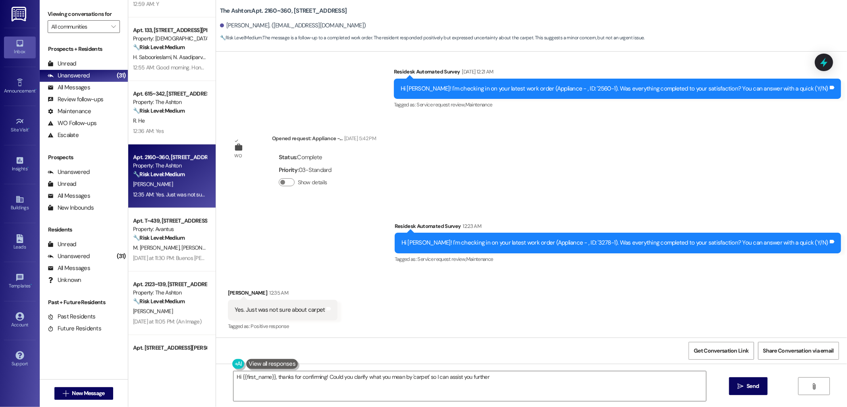
type textarea "Hi {{first_name}}, thanks for confirming! Could you clarify what you mean by 'c…"
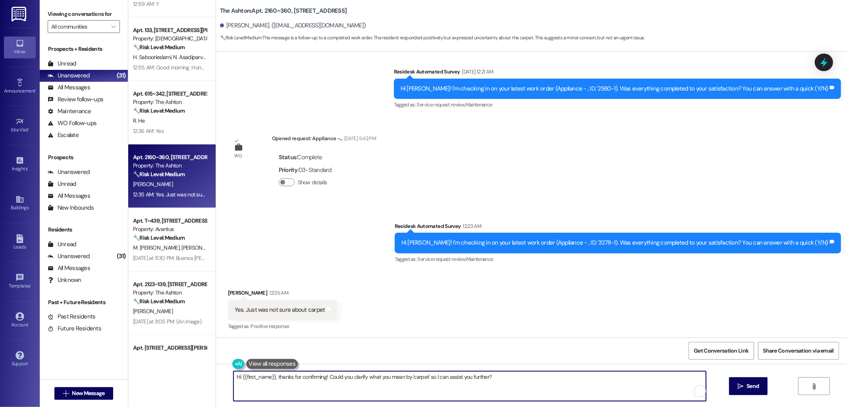
click at [586, 380] on textarea "Hi {{first_name}}, thanks for confirming! Could you clarify what you mean by 'c…" at bounding box center [470, 386] width 473 height 30
click at [750, 392] on button " Send" at bounding box center [748, 386] width 39 height 18
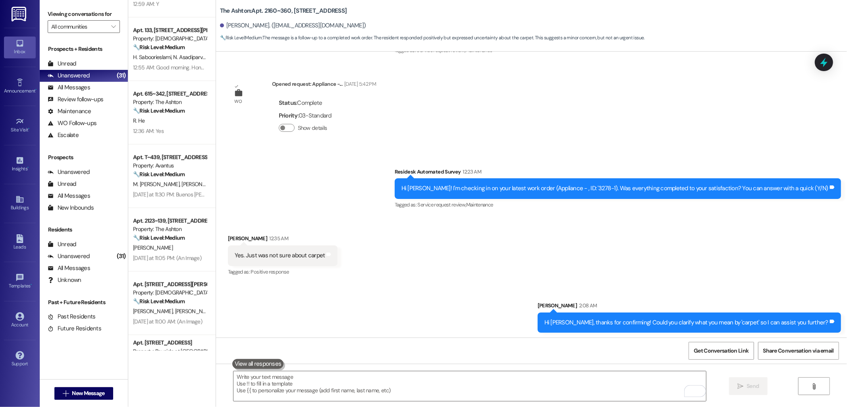
scroll to position [741, 0]
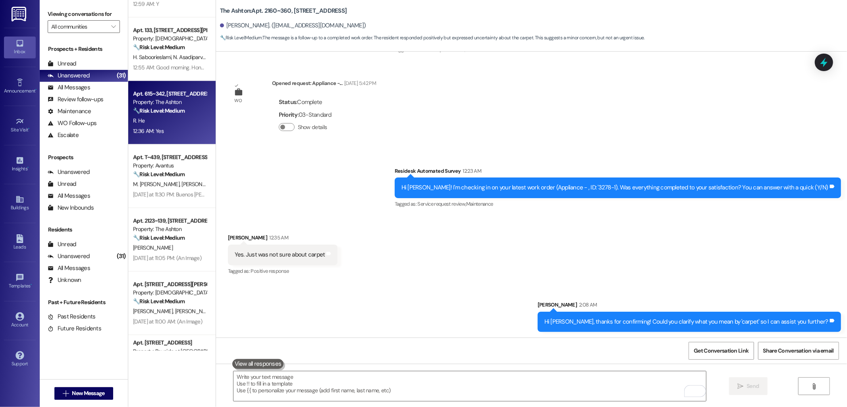
click at [164, 121] on div "R. He" at bounding box center [169, 121] width 75 height 10
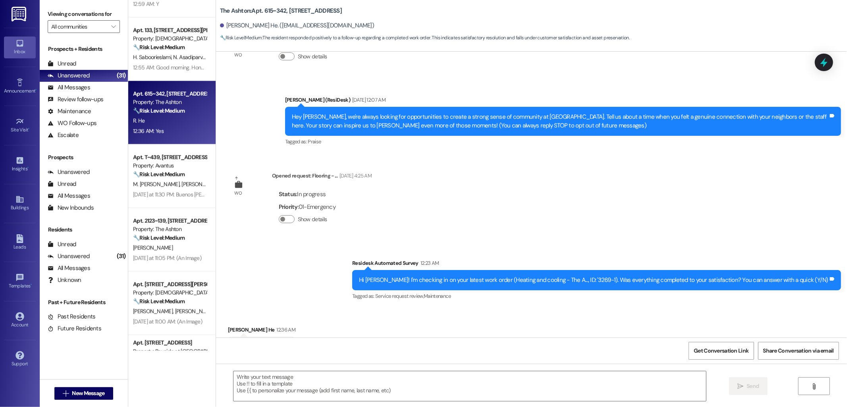
scroll to position [80, 0]
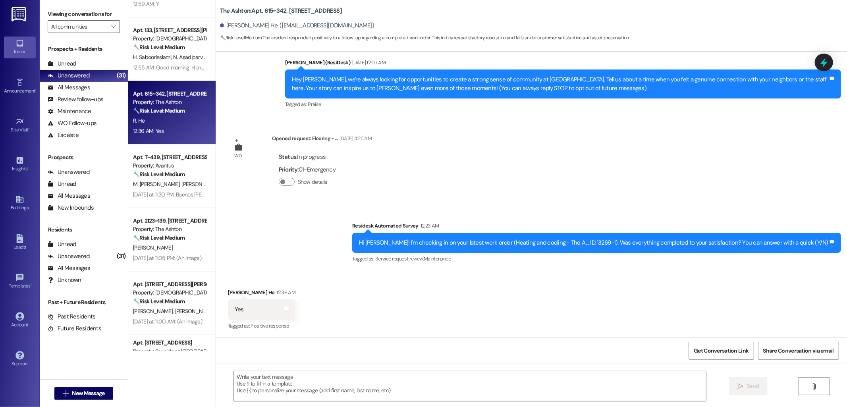
type textarea "Fetching suggested responses. Please feel free to read through the conversation…"
click at [428, 377] on textarea at bounding box center [470, 386] width 473 height 30
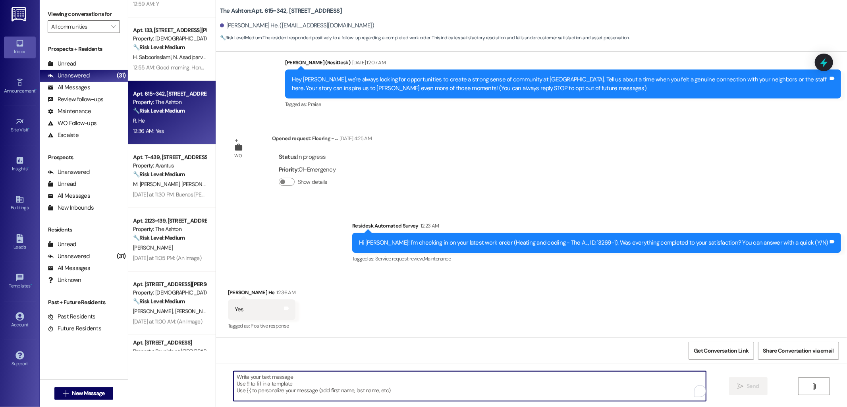
paste textarea "I'm happy to hear that the issues have been resolved! If I may ask, has {{prope…"
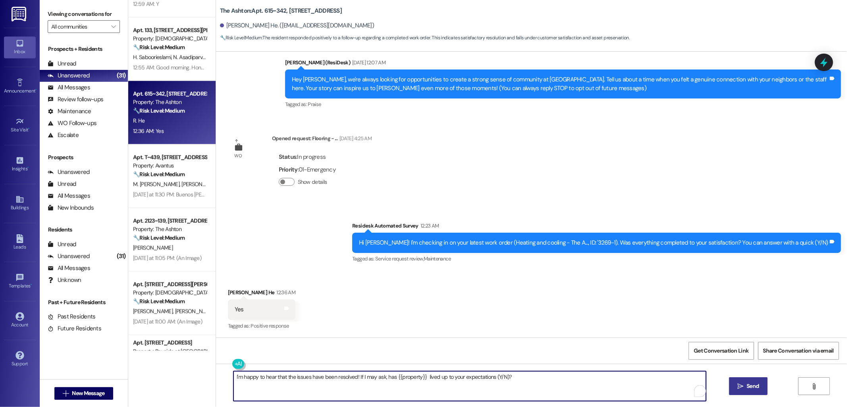
type textarea "I'm happy to hear that the issues have been resolved! If I may ask, has {{prope…"
click at [744, 383] on span " Send" at bounding box center [748, 386] width 25 height 8
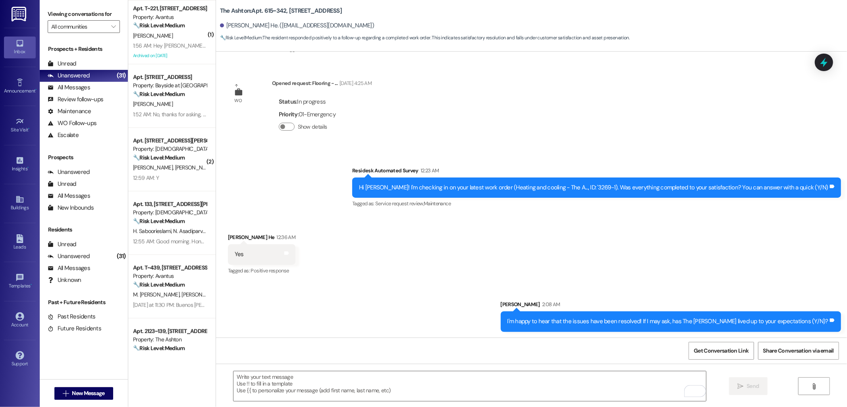
scroll to position [505, 0]
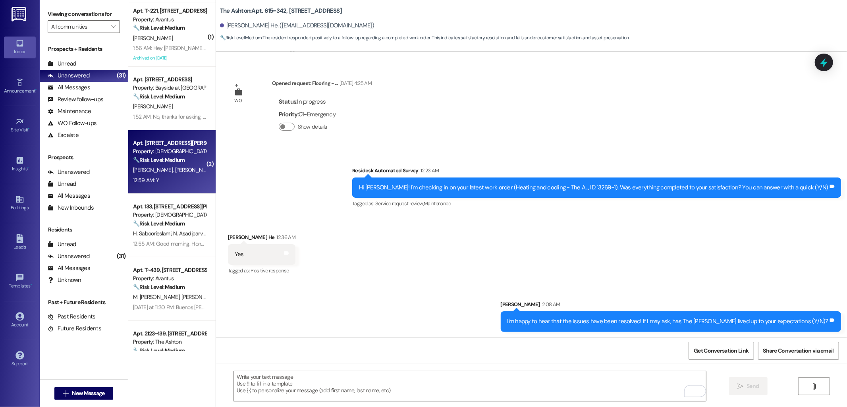
click at [144, 177] on div "12:59 AM: Y 12:59 AM: Y" at bounding box center [146, 180] width 26 height 7
type textarea "Fetching suggested responses. Please feel free to read through the conversation…"
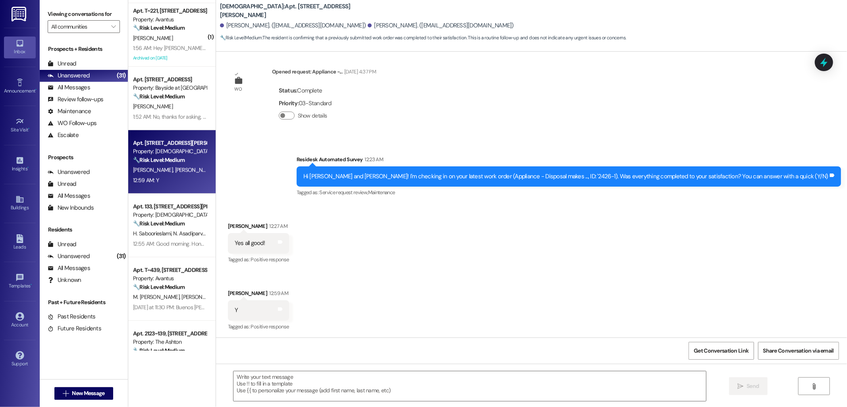
scroll to position [432, 0]
click at [449, 385] on textarea at bounding box center [470, 386] width 473 height 30
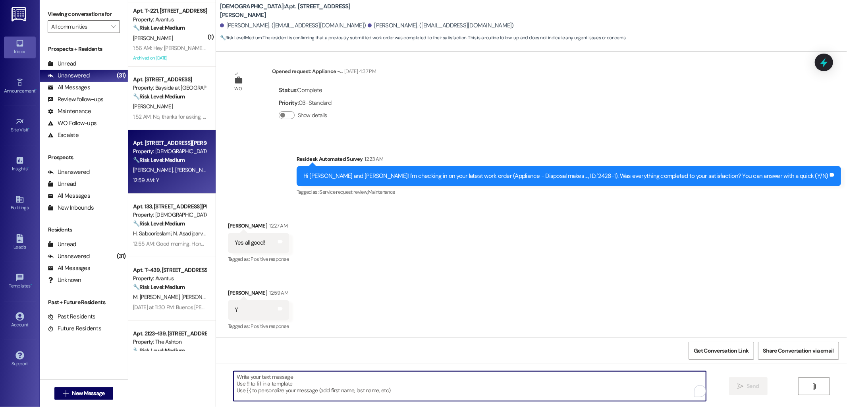
paste textarea "I'm happy to hear that the issues have been resolved! If I may ask, has {{prope…"
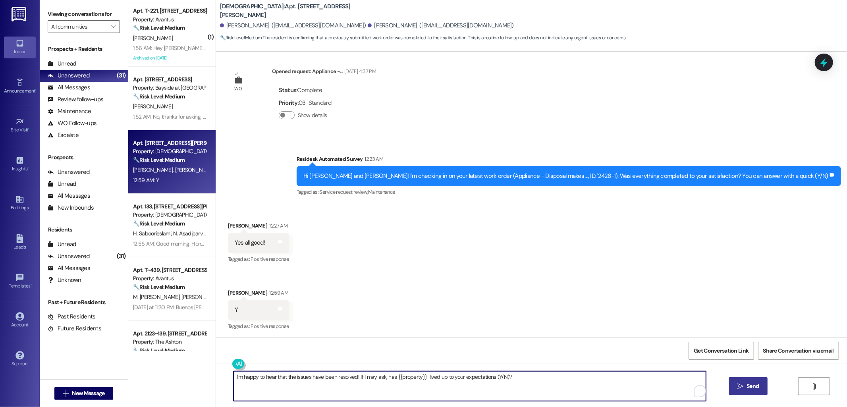
type textarea "I'm happy to hear that the issues have been resolved! If I may ask, has {{prope…"
click at [743, 388] on span " Send" at bounding box center [748, 386] width 25 height 8
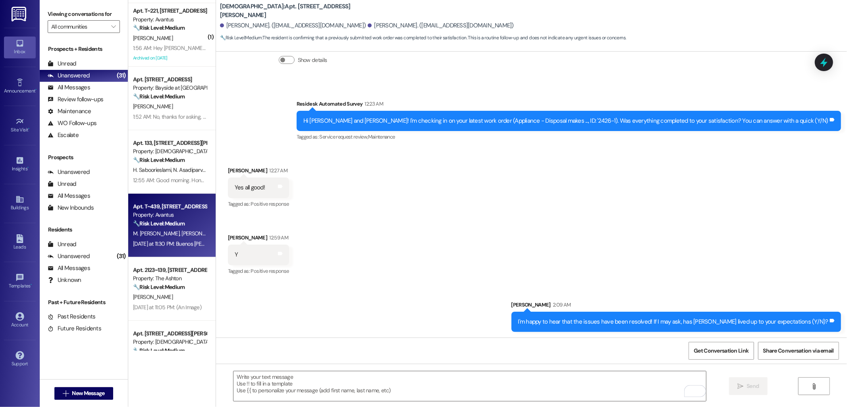
scroll to position [461, 0]
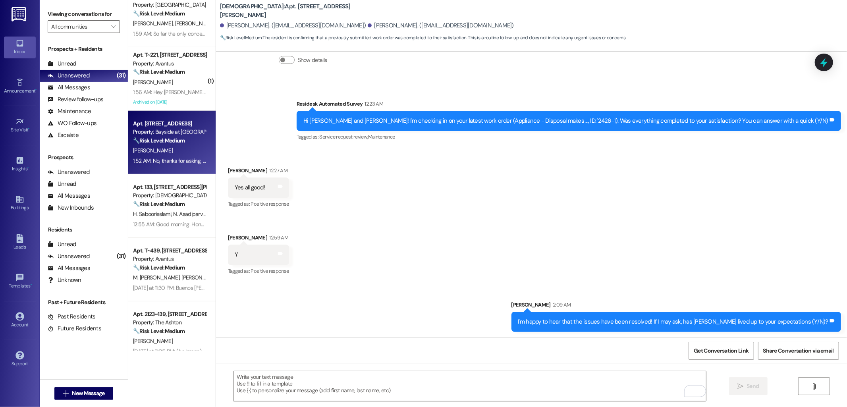
click at [157, 126] on div "Apt. U311, 1515 2nd St" at bounding box center [170, 124] width 74 height 8
type textarea "Fetching suggested responses. Please feel free to read through the conversation…"
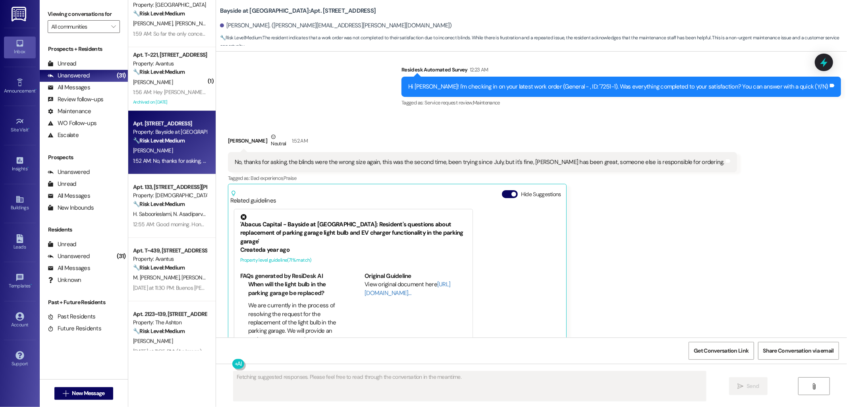
scroll to position [1749, 0]
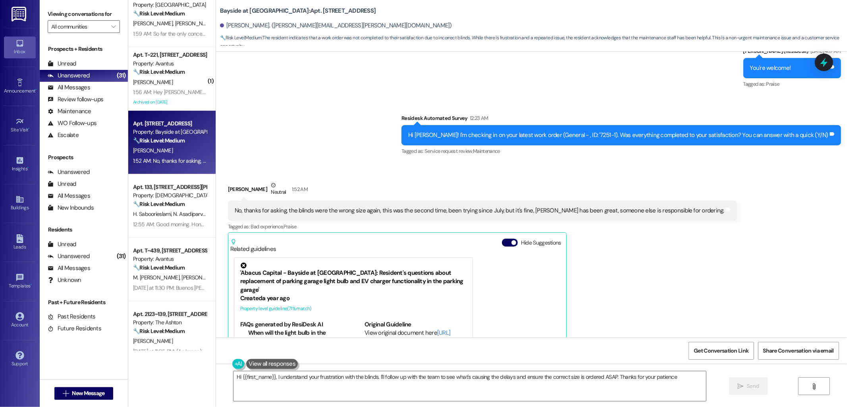
type textarea "Hi {{first_name}}, I understand your frustration with the blinds. I'll follow u…"
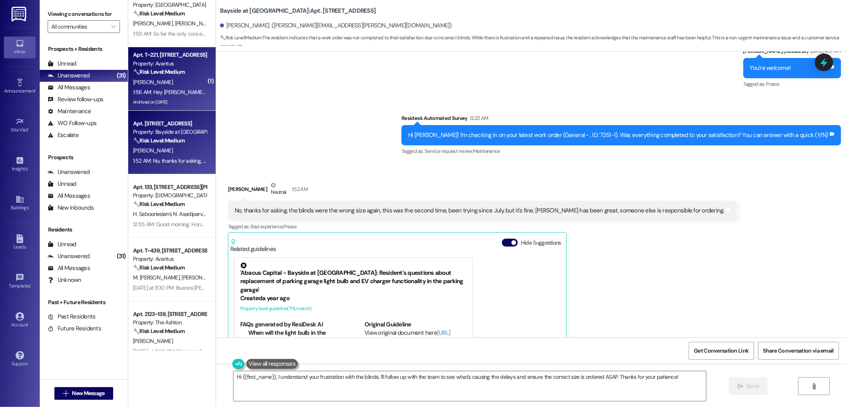
click at [177, 77] on div "C. Langone" at bounding box center [169, 82] width 75 height 10
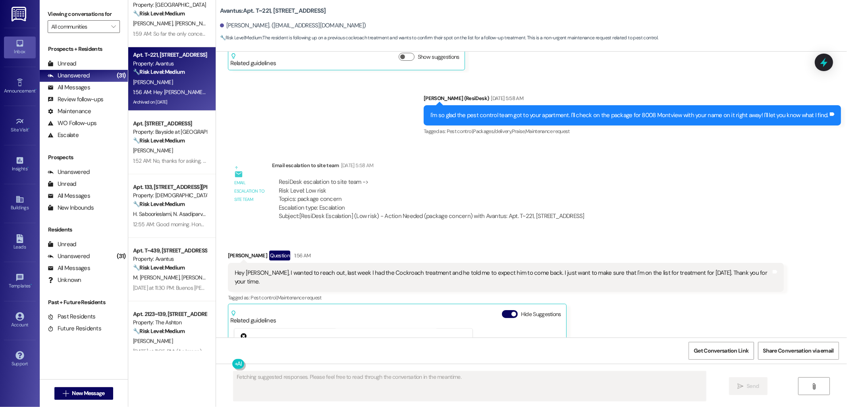
scroll to position [21315, 0]
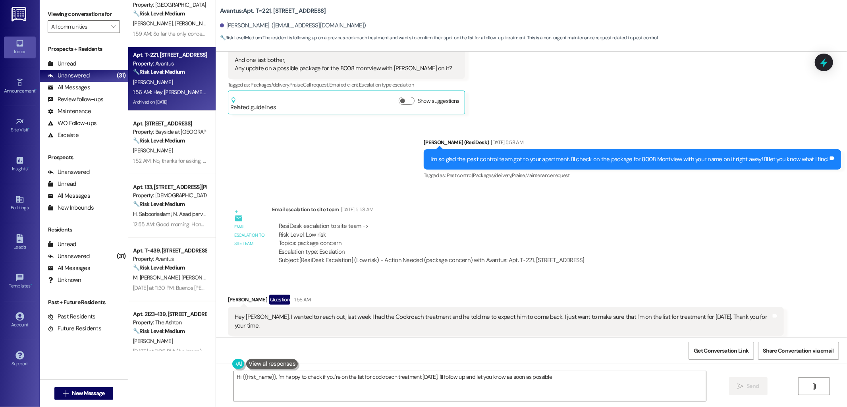
type textarea "Hi {{first_name}}, I'm happy to check if you're on the list for cockroach treat…"
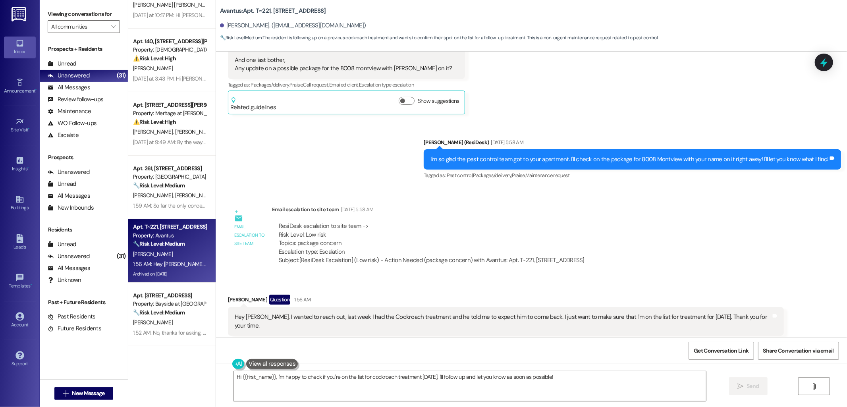
scroll to position [284, 0]
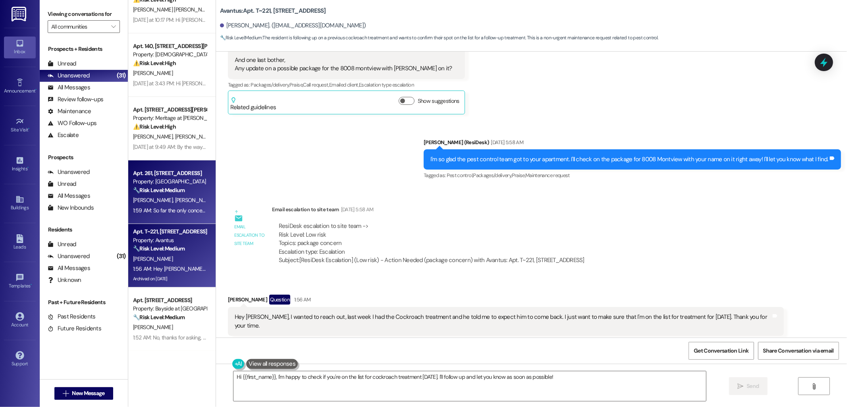
click at [167, 174] on div "Apt. 261, 1300 North L St. Ste 168" at bounding box center [170, 173] width 74 height 8
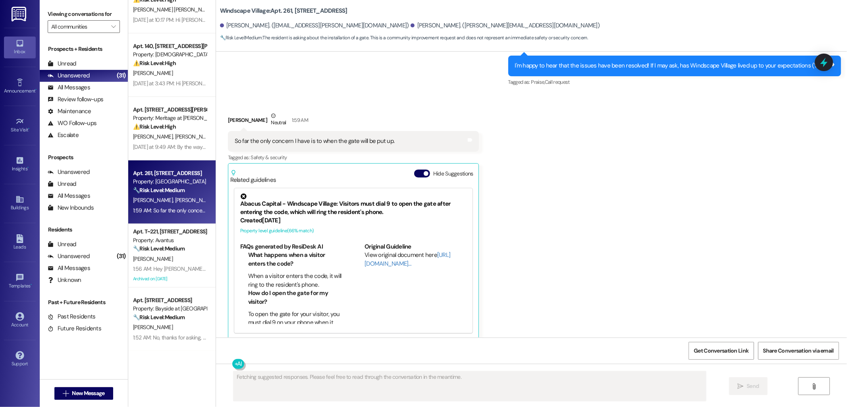
scroll to position [602, 0]
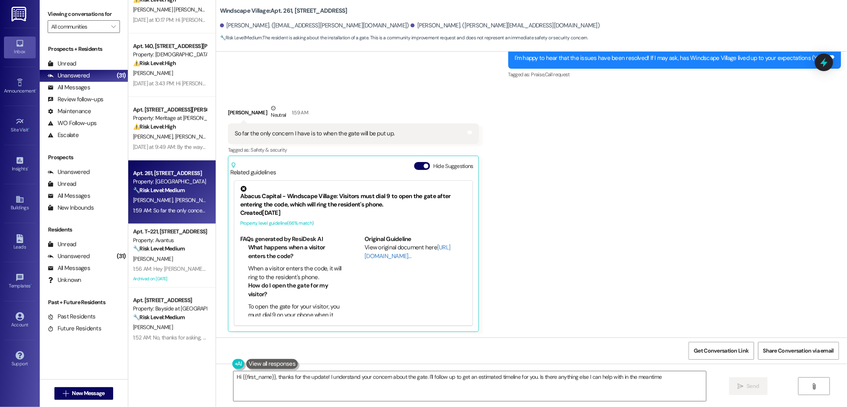
type textarea "Hi {{first_name}}, thanks for the update! I understand your concern about the g…"
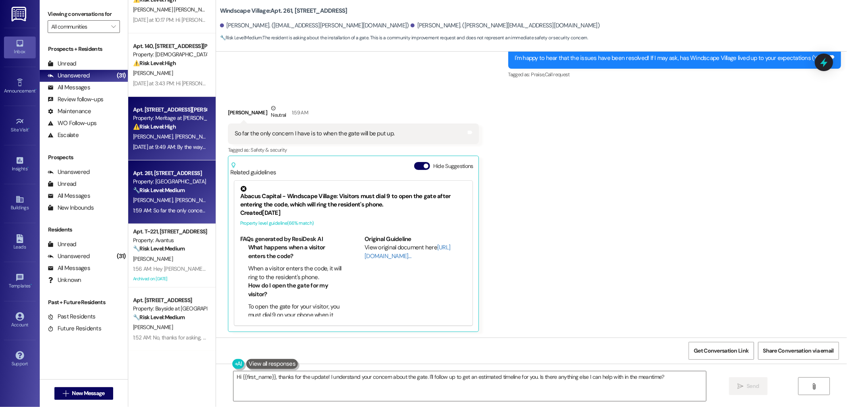
click at [165, 115] on div "Property: Meritage at Steiner Ranch" at bounding box center [170, 118] width 74 height 8
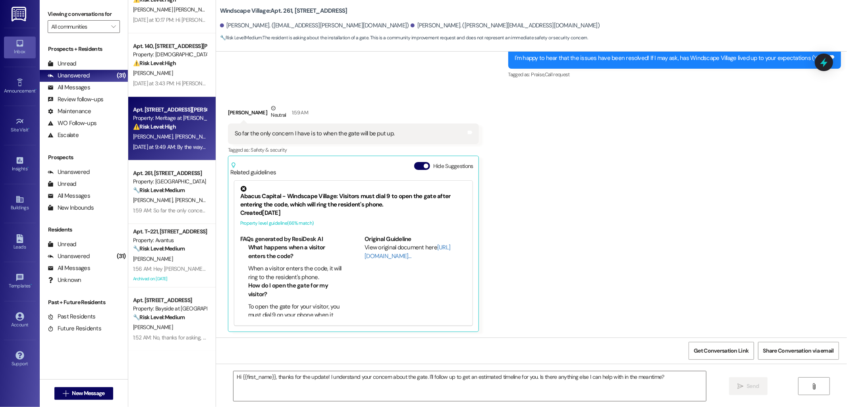
type textarea "Fetching suggested responses. Please feel free to read through the conversation…"
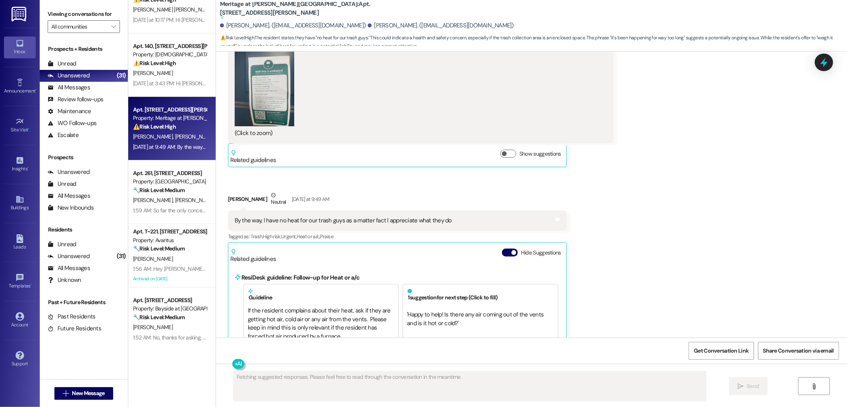
scroll to position [7925, 0]
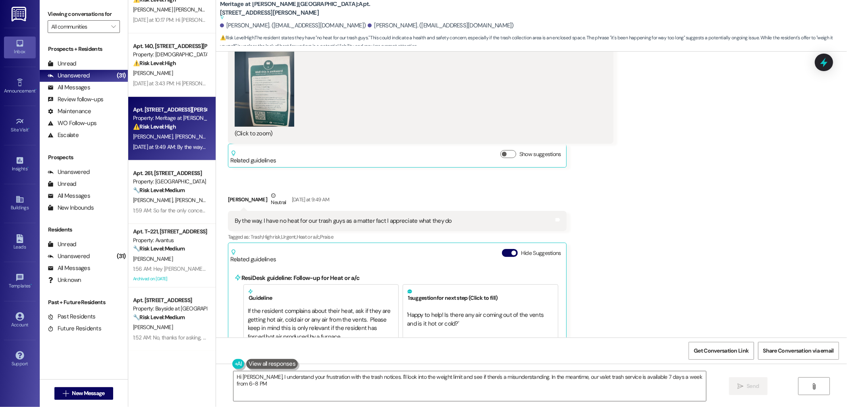
type textarea "Hi Christopher, I understand your frustration with the trash notices. I'll look…"
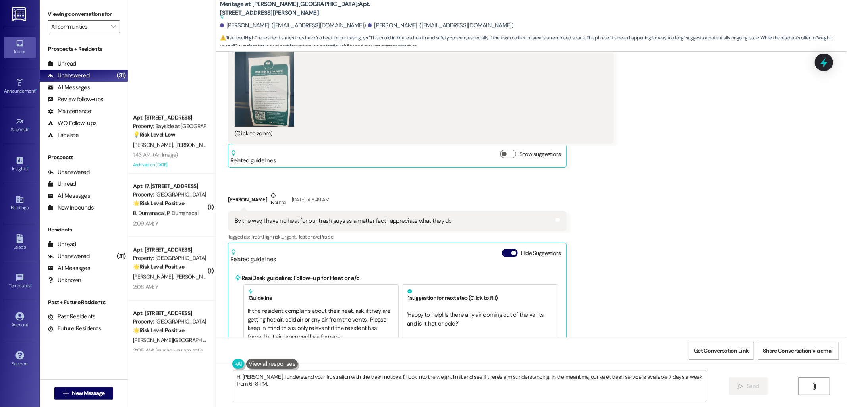
scroll to position [971, 0]
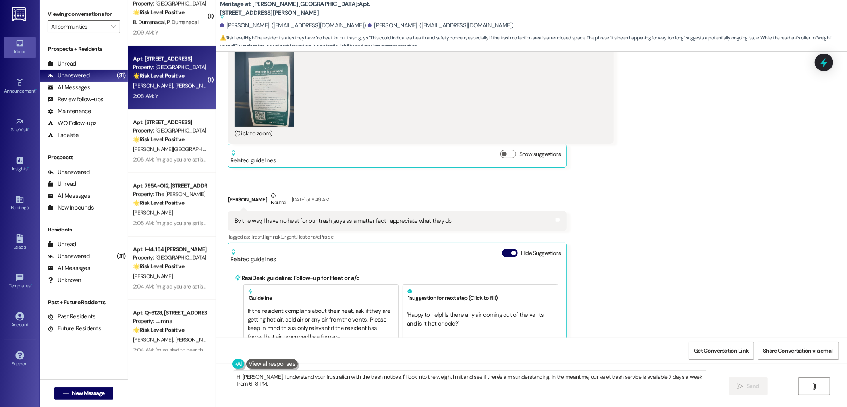
click at [167, 67] on div "Property: Sendero Ridge" at bounding box center [170, 67] width 74 height 8
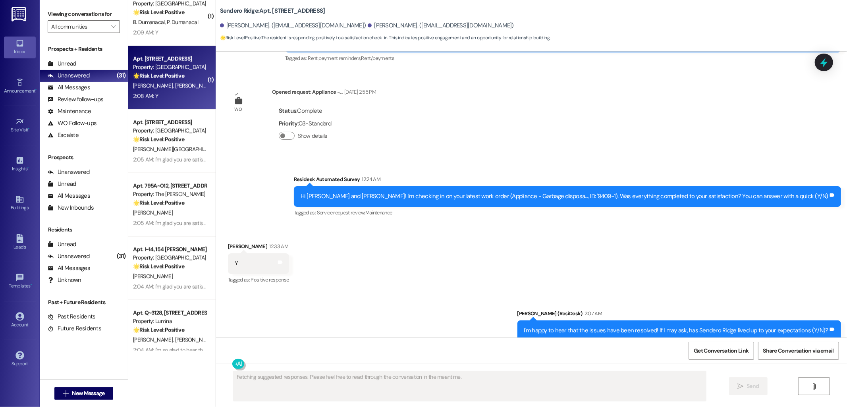
scroll to position [2455, 0]
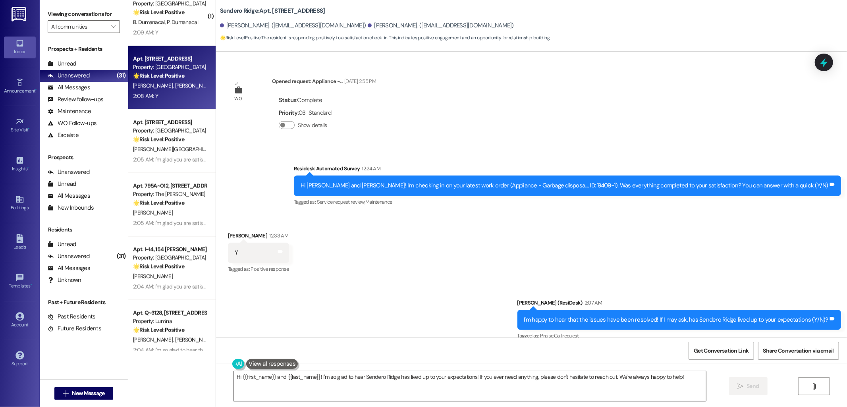
click at [412, 375] on textarea "Hi {{first_name}} and {{last_name}}! I'm so glad to hear Sendero Ridge has live…" at bounding box center [470, 386] width 473 height 30
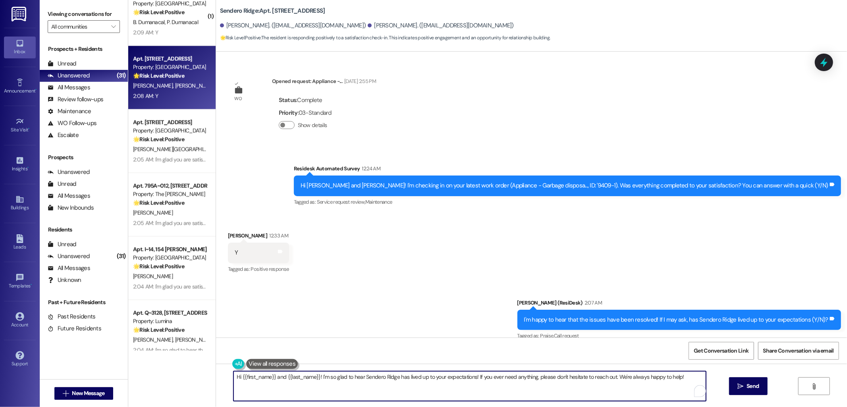
click at [412, 375] on textarea "Hi {{first_name}} and {{last_name}}! I'm so glad to hear Sendero Ridge has live…" at bounding box center [470, 386] width 473 height 30
paste textarea "I'm glad you are satisfied with your home. Can I ask a quick favor...would you …"
type textarea "I'm glad you are satisfied with your home. Can I ask a quick favor...would you …"
click at [753, 389] on span "Send" at bounding box center [753, 386] width 12 height 8
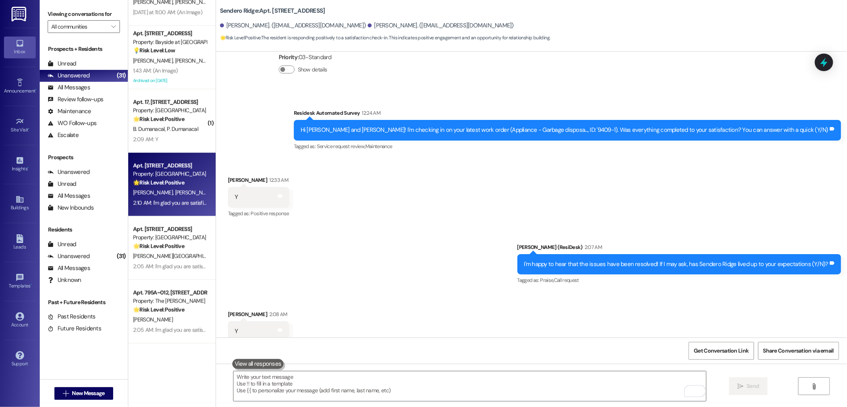
scroll to position [839, 0]
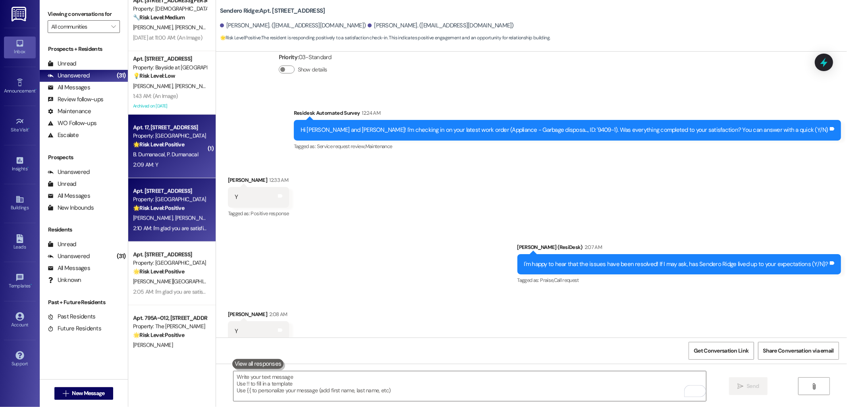
click at [157, 153] on span "B. Dumanacal" at bounding box center [150, 154] width 34 height 7
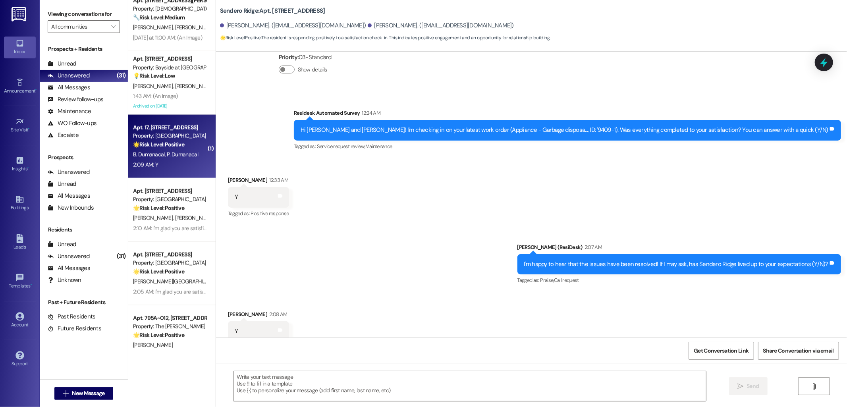
type textarea "Fetching suggested responses. Please feel free to read through the conversation…"
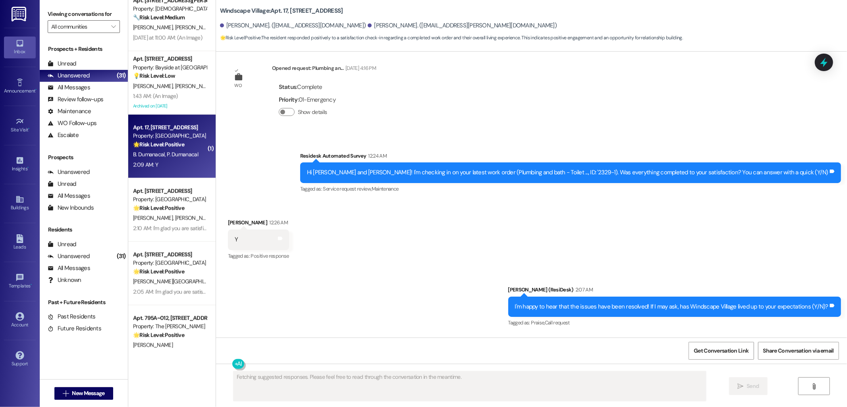
scroll to position [2250, 0]
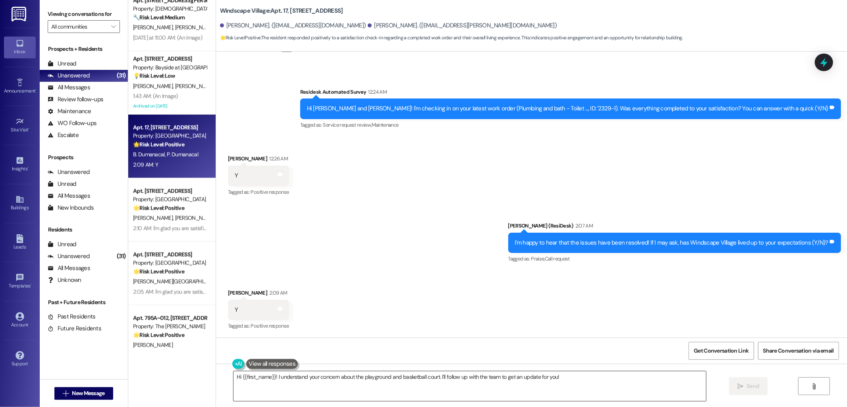
click at [396, 378] on textarea "Hi {{first_name}}! I understand your concern about the playground and basketbal…" at bounding box center [470, 386] width 473 height 30
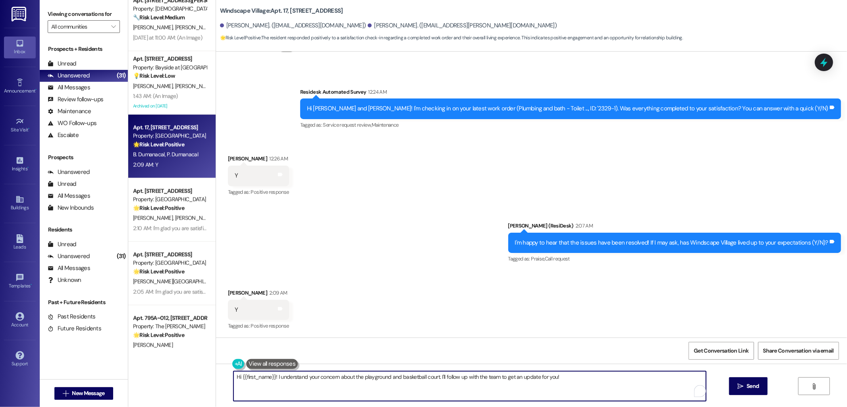
click at [396, 378] on textarea "Hi {{first_name}}! I understand your concern about the playground and basketbal…" at bounding box center [470, 386] width 473 height 30
paste textarea "I'm glad you are satisfied with your home. Can I ask a quick favor...would you …"
type textarea "I'm glad you are satisfied with your home. Can I ask a quick favor...would you …"
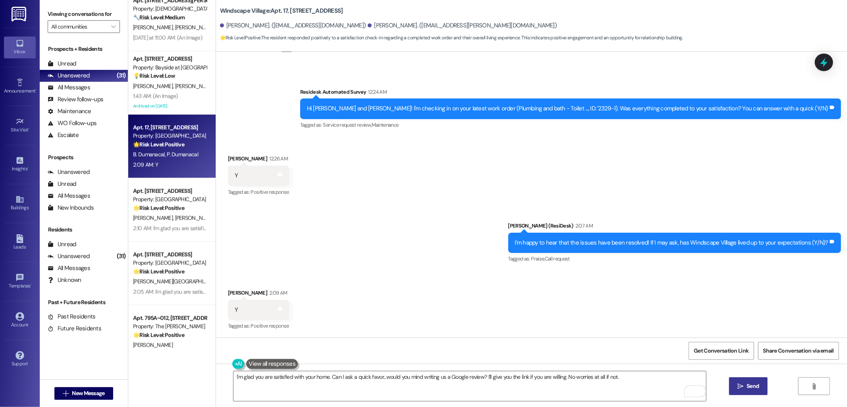
click at [751, 387] on span "Send" at bounding box center [753, 386] width 12 height 8
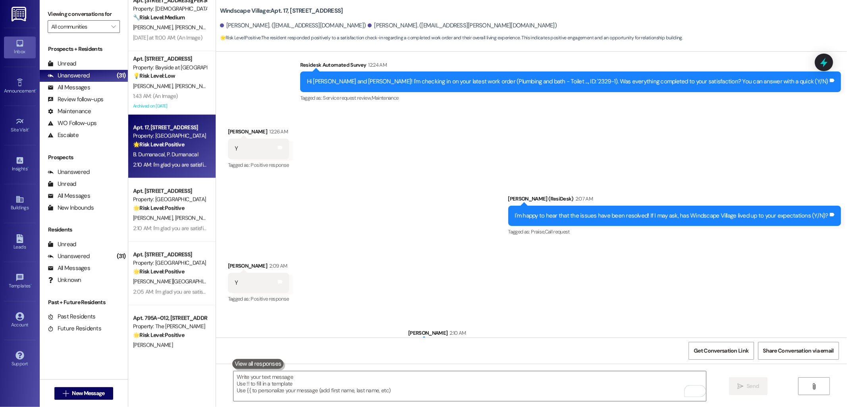
scroll to position [2305, 0]
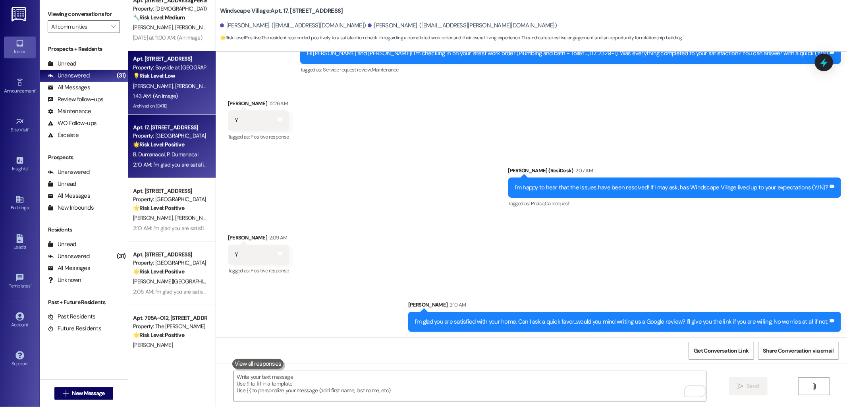
click at [163, 72] on strong "💡 Risk Level: Low" at bounding box center [154, 75] width 42 height 7
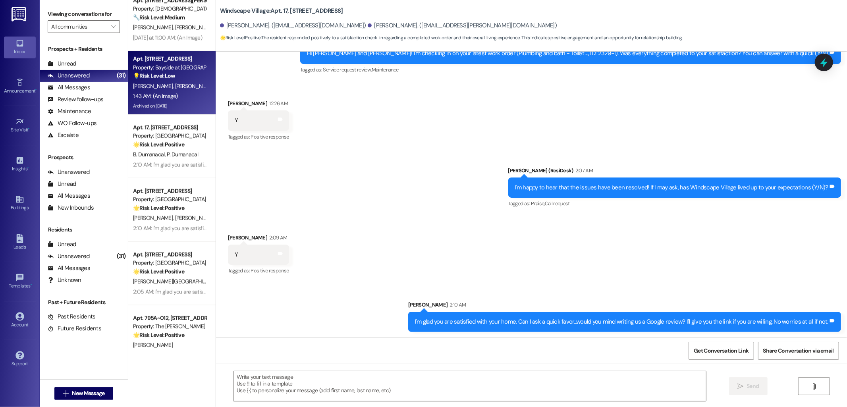
type textarea "Fetching suggested responses. Please feel free to read through the conversation…"
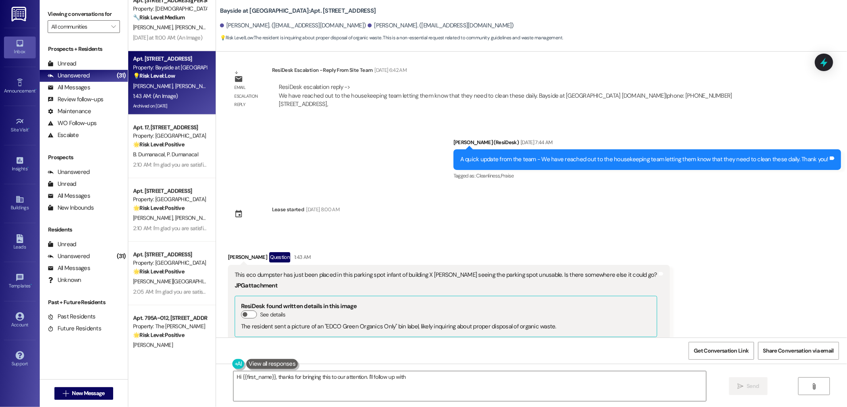
scroll to position [9772, 0]
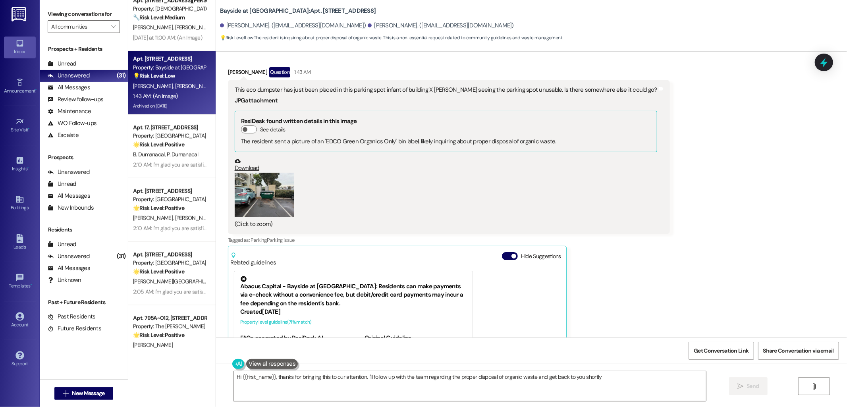
type textarea "Hi {{first_name}}, thanks for bringing this to our attention. I'll follow up wi…"
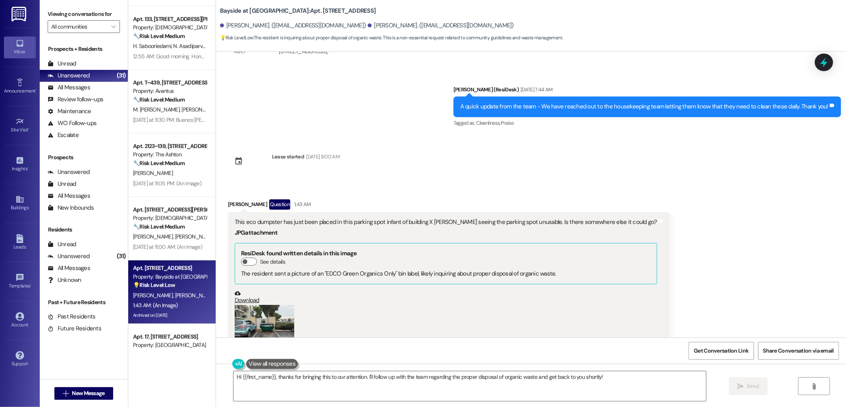
scroll to position [618, 0]
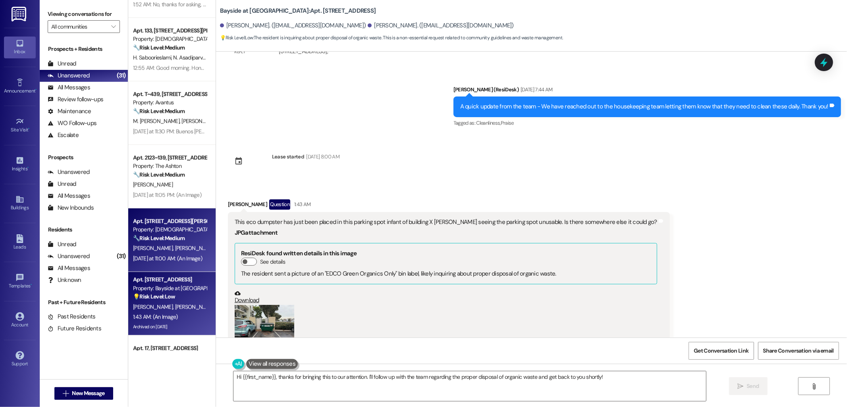
click at [157, 227] on div "Property: Veda" at bounding box center [170, 230] width 74 height 8
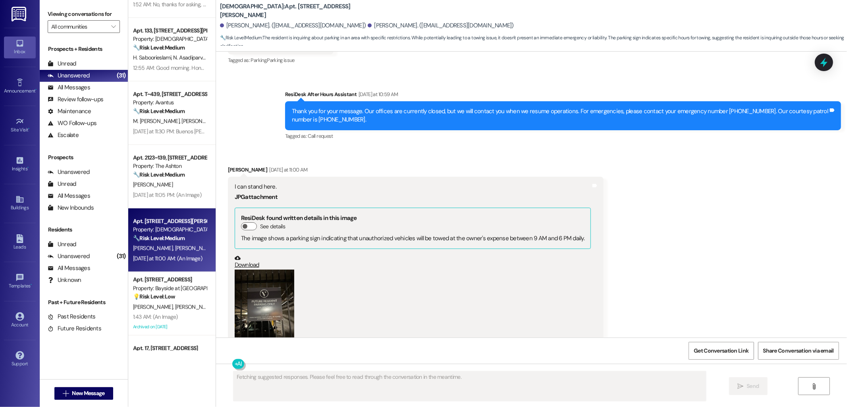
scroll to position [176, 0]
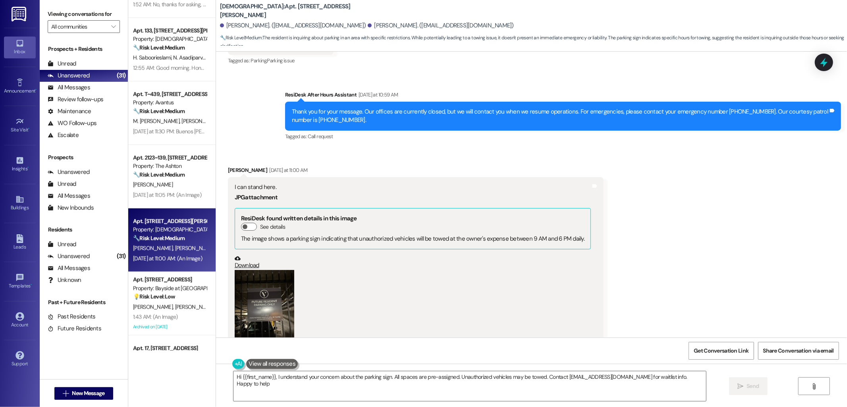
type textarea "Hi {{first_name}}, I understand your concern about the parking sign. All spaces…"
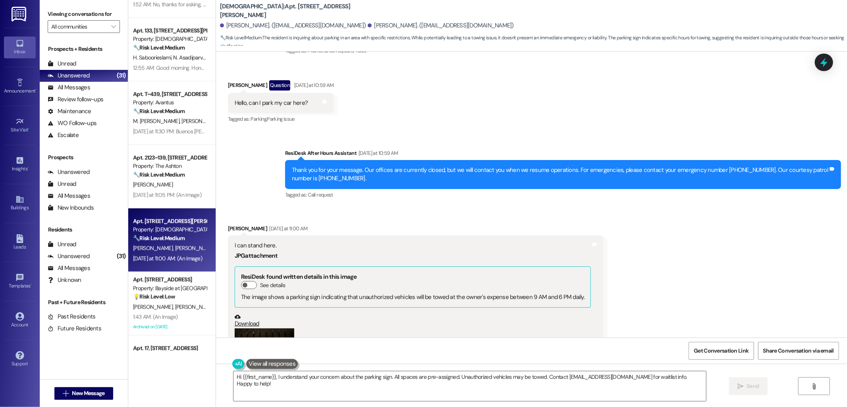
scroll to position [221, 0]
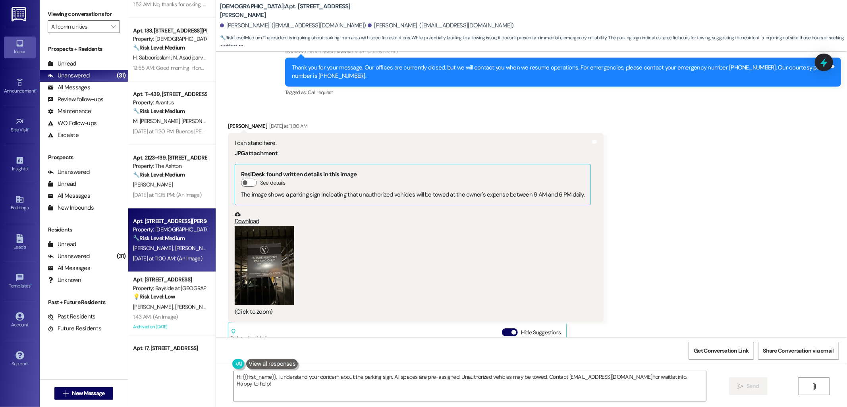
click at [248, 296] on button "Zoom image" at bounding box center [265, 265] width 60 height 79
click at [228, 122] on div "Edgar Avetisyan Yesterday at 11:00 AM" at bounding box center [416, 127] width 376 height 11
copy div "Edgar"
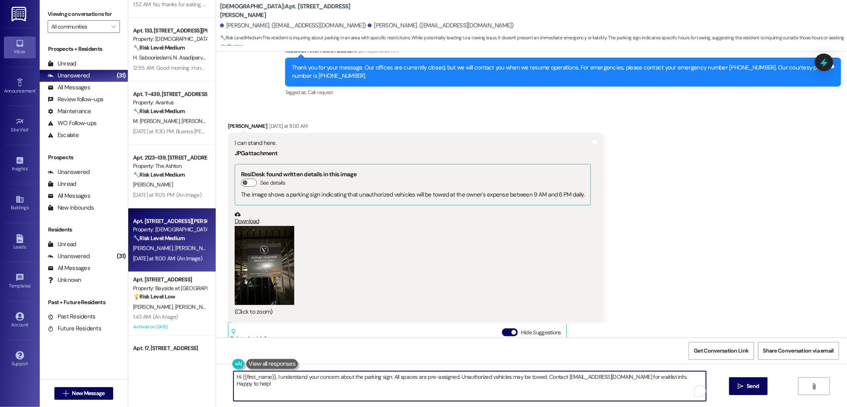
drag, startPoint x: 269, startPoint y: 376, endPoint x: 236, endPoint y: 376, distance: 33.0
click at [236, 376] on textarea "Hi {{first_name}}, I understand your concern about the parking sign. All spaces…" at bounding box center [470, 386] width 473 height 30
paste textarea "Edgar"
click at [361, 377] on textarea "Hi Edgar, I understand your concern about the parking sign. All spaces are pre-…" at bounding box center [470, 386] width 473 height 30
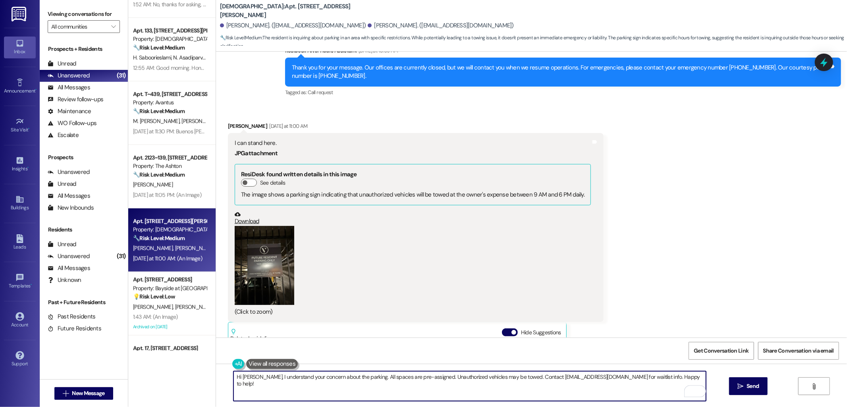
click at [590, 397] on textarea "Hi Edgar, I understand your concern about the parking. All spaces are pre-assig…" at bounding box center [470, 386] width 473 height 30
type textarea "Hi Edgar, I understand your concern about the parking. All spaces are pre-assig…"
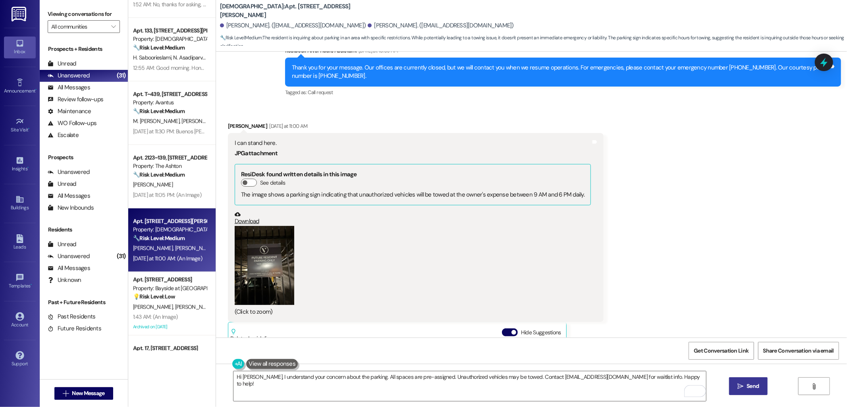
click at [763, 391] on button " Send" at bounding box center [748, 386] width 39 height 18
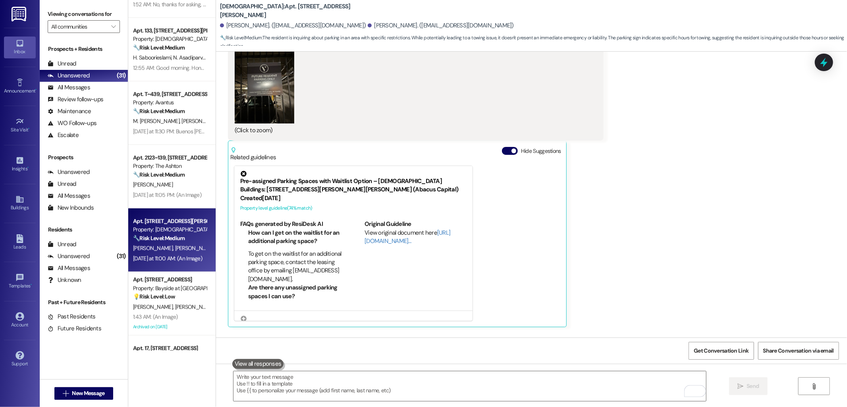
scroll to position [453, 0]
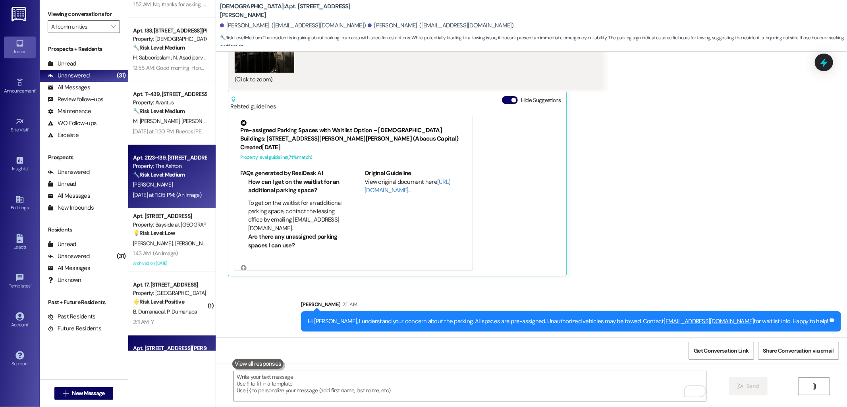
click at [157, 171] on strong "🔧 Risk Level: Medium" at bounding box center [159, 174] width 52 height 7
type textarea "Fetching suggested responses. Please feel free to read through the conversation…"
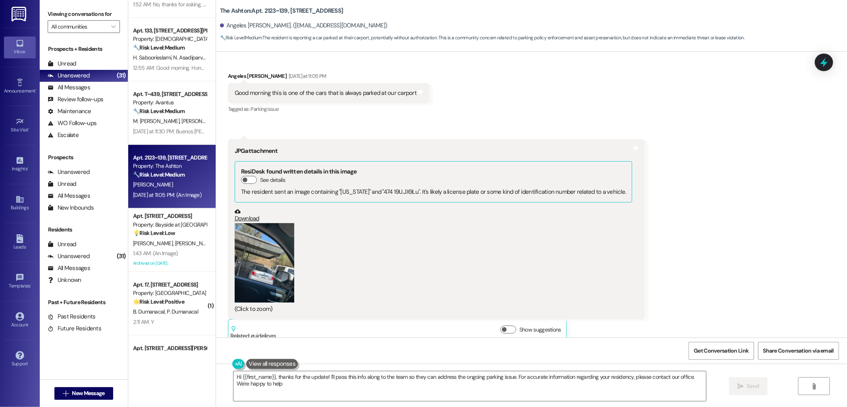
type textarea "Hi {{first_name}}, thanks for the update! I'll pass this info along to the team…"
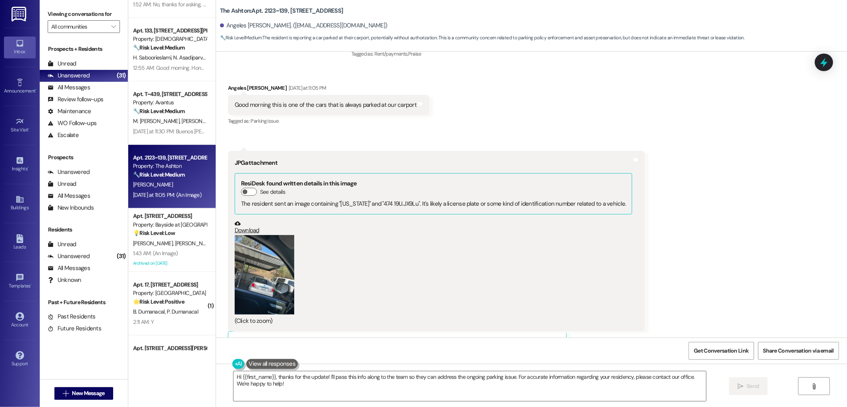
scroll to position [5823, 0]
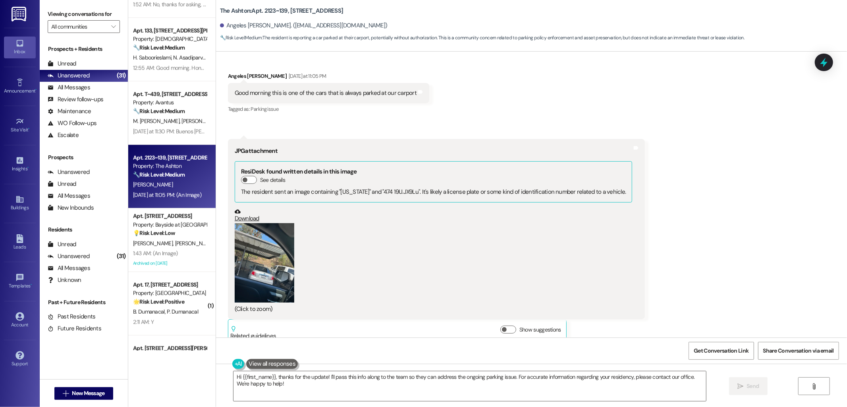
click at [275, 257] on button "Zoom image" at bounding box center [265, 262] width 60 height 79
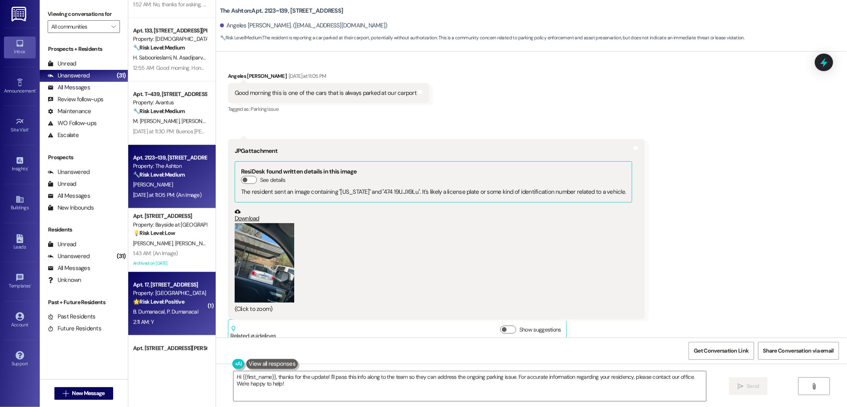
click at [166, 307] on div "B. Dumanacal P. Dumanacal" at bounding box center [169, 312] width 75 height 10
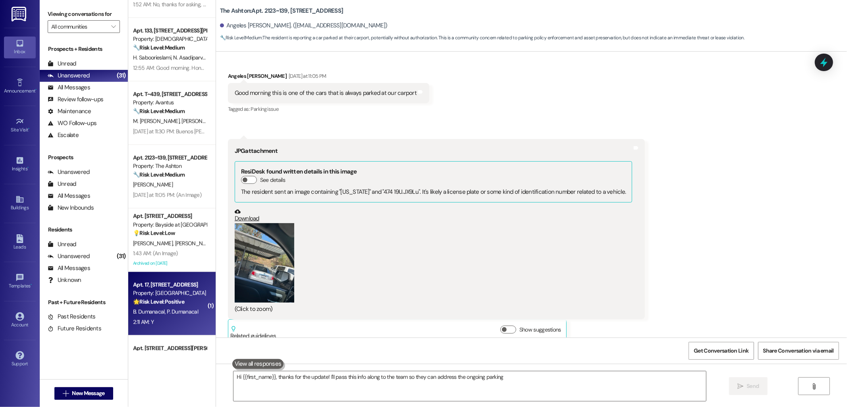
type textarea "Hi {{first_name}}, thanks for the update! I'll pass this info along to the team…"
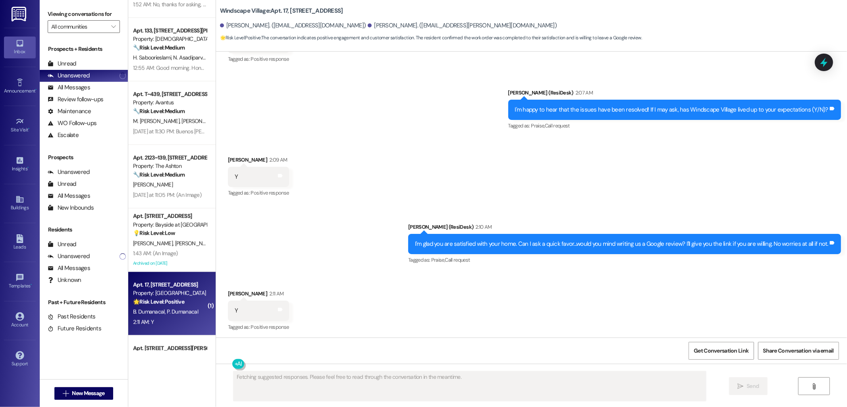
scroll to position [2384, 0]
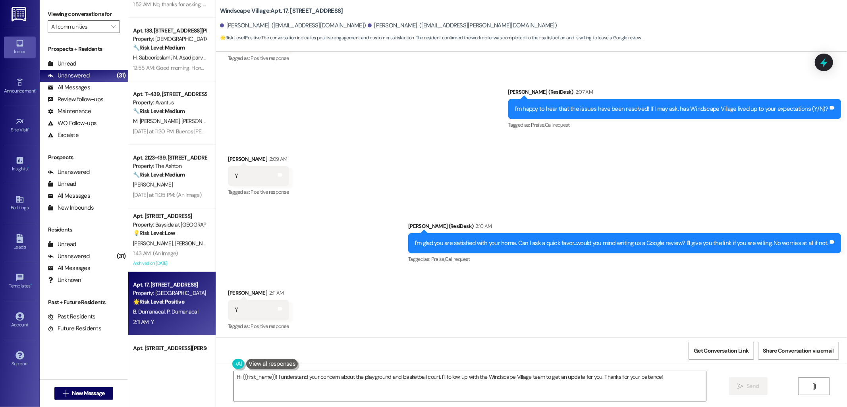
click at [443, 382] on textarea "Hi {{first_name}}! I understand your concern about the playground and basketbal…" at bounding box center [470, 386] width 473 height 30
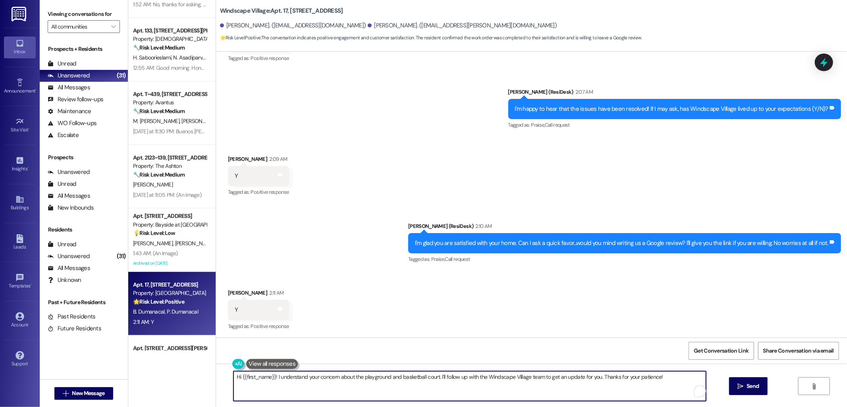
click at [443, 382] on textarea "Hi {{first_name}}! I understand your concern about the playground and basketbal…" at bounding box center [470, 386] width 473 height 30
paste textarea "Thank you!!! Here's a quick link {{google_review_link}}. Please let me know onc…"
type textarea "Thank you!!! Here's a quick link {{google_review_link}}. Please let me know onc…"
click at [729, 387] on button " Send" at bounding box center [748, 386] width 39 height 18
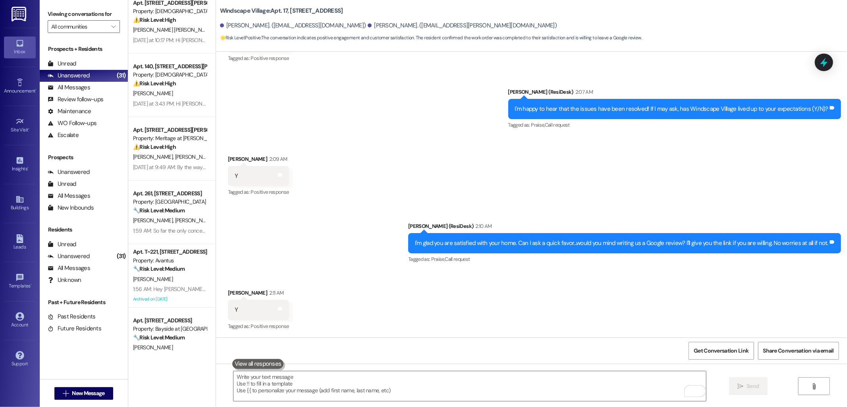
scroll to position [265, 0]
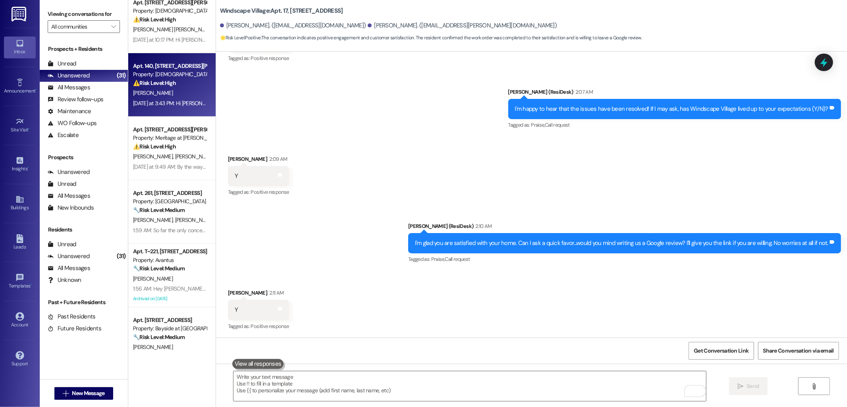
click at [133, 92] on span "D. Thornburg" at bounding box center [153, 92] width 40 height 7
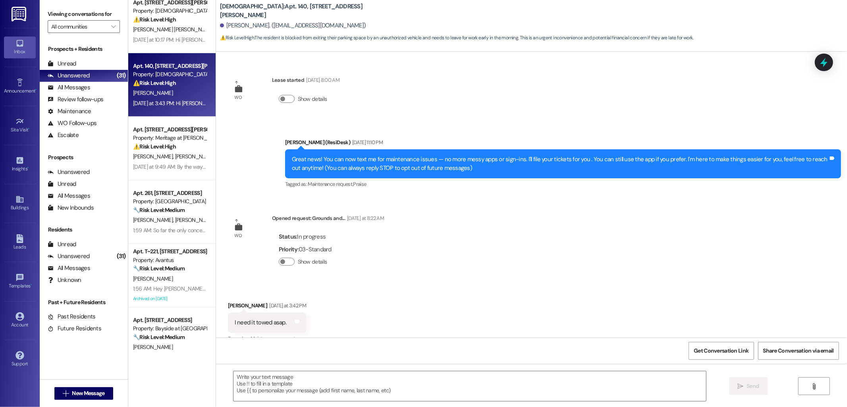
scroll to position [613, 0]
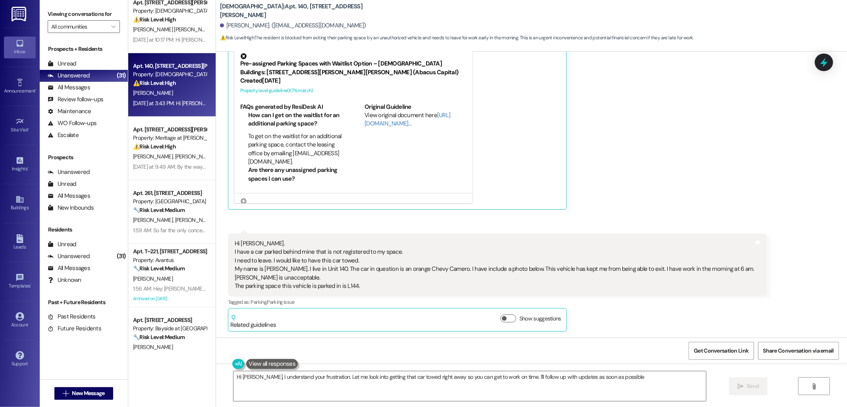
type textarea "Hi David, I understand your frustration. Let me look into getting that car towe…"
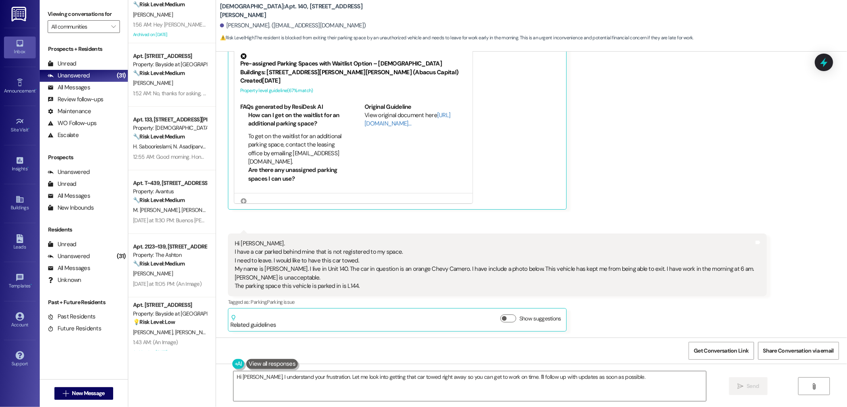
scroll to position [530, 0]
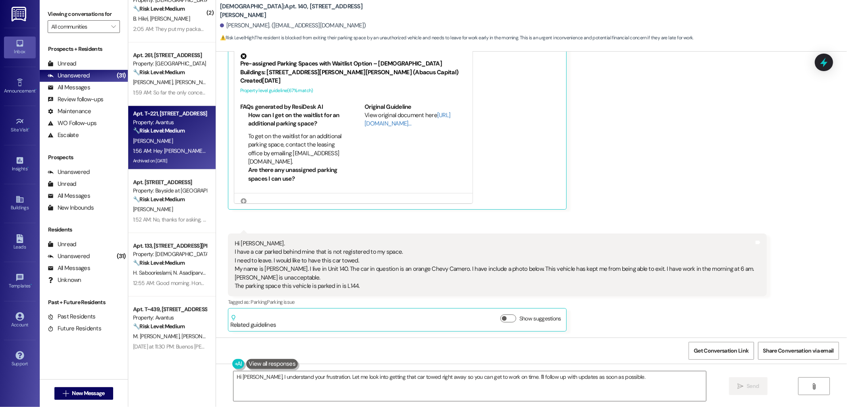
click at [151, 142] on span "C. Langone" at bounding box center [153, 140] width 40 height 7
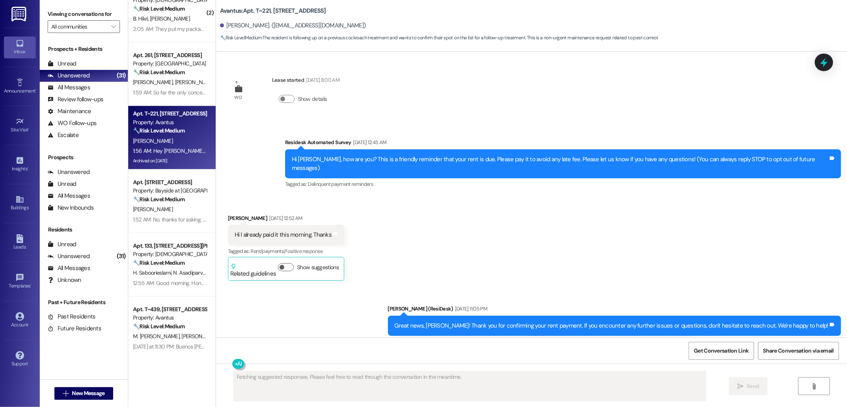
scroll to position [21448, 0]
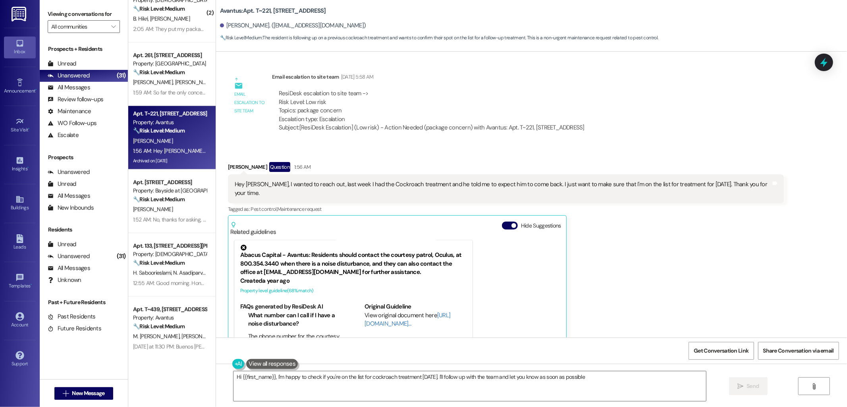
type textarea "Hi {{first_name}}, I'm happy to check if you're on the list for cockroach treat…"
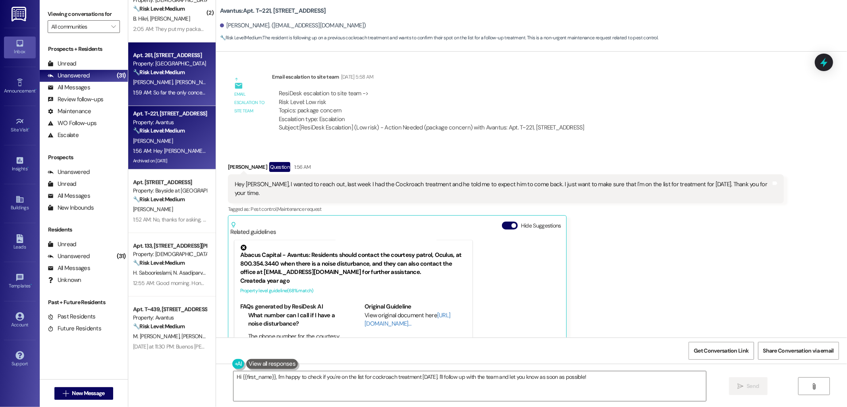
click at [179, 57] on div "Apt. 261, 1300 North L St. Ste 168" at bounding box center [170, 55] width 74 height 8
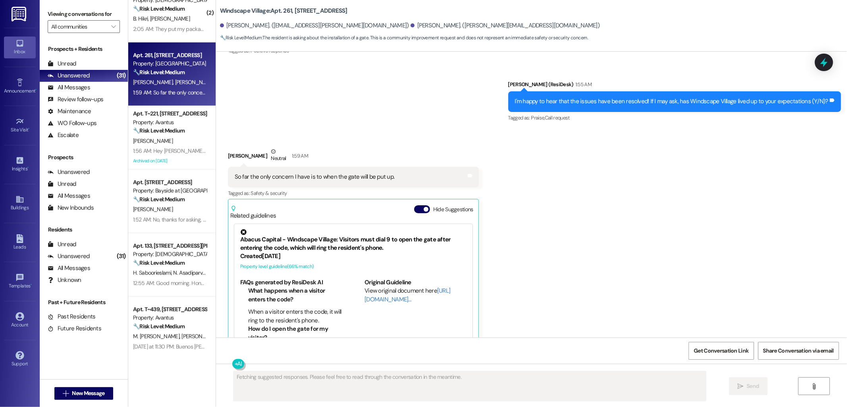
scroll to position [602, 0]
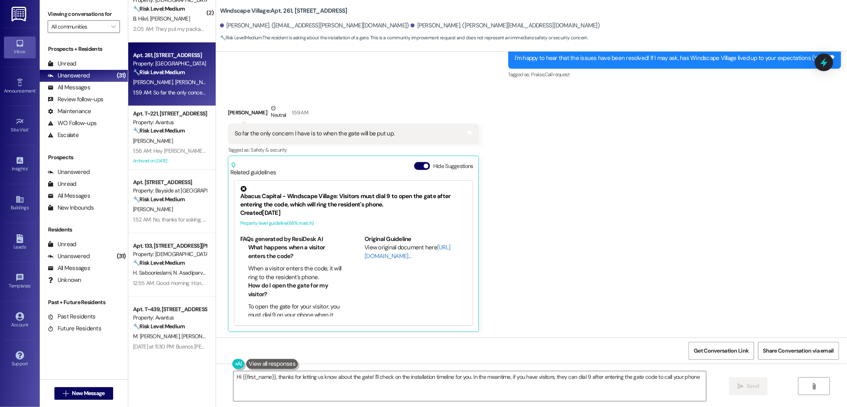
type textarea "Hi {{first_name}}, thanks for letting us know about the gate! I'll check on the…"
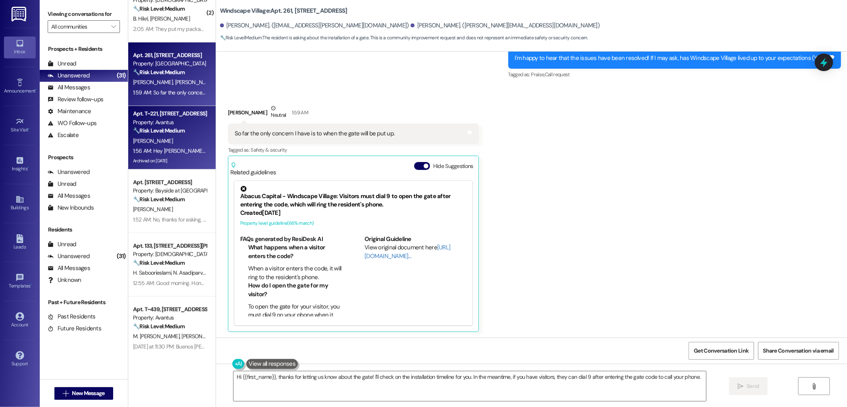
click at [171, 145] on div "C. Langone" at bounding box center [169, 141] width 75 height 10
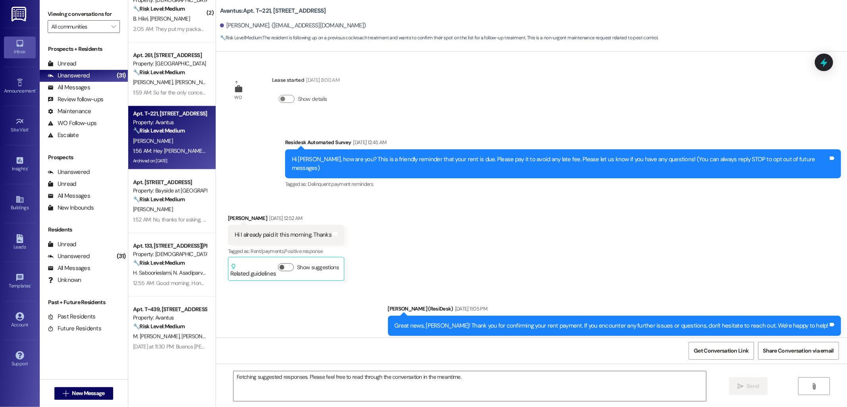
scroll to position [21448, 0]
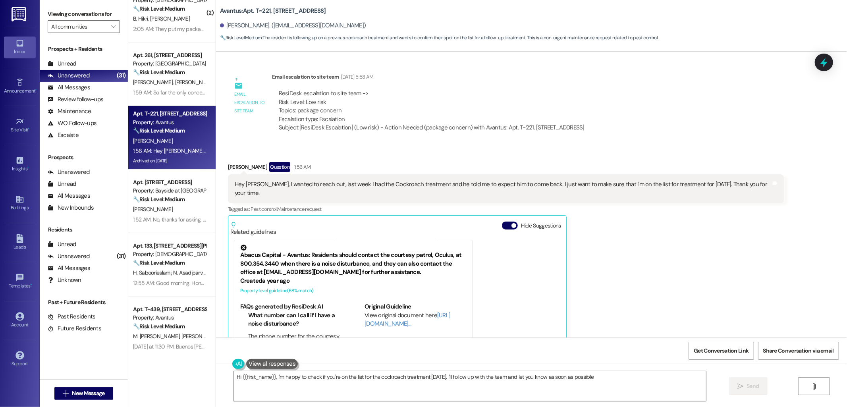
type textarea "Hi {{first_name}}, I'm happy to check if you're on the list for the cockroach t…"
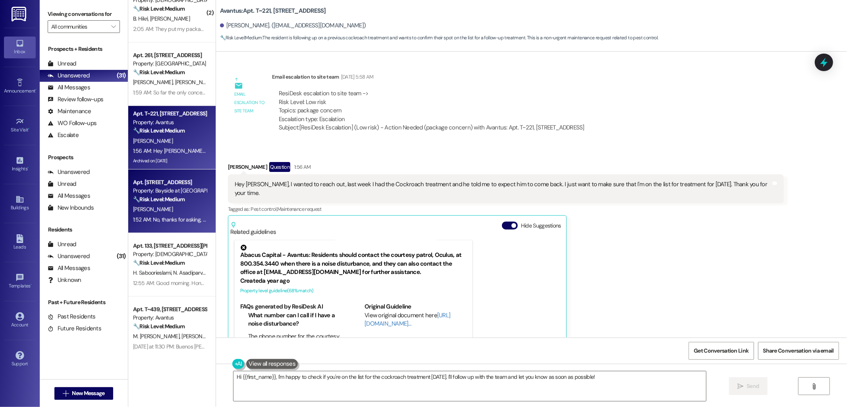
click at [168, 195] on div "🔧 Risk Level: Medium The resident indicates that a work order was not completed…" at bounding box center [170, 199] width 74 height 8
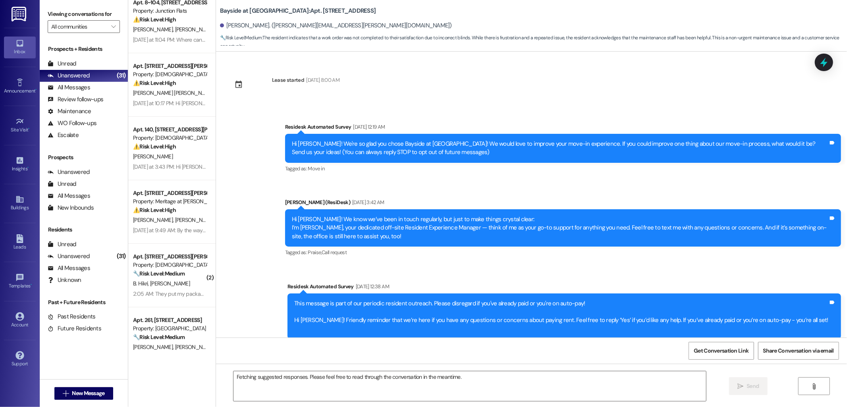
scroll to position [1838, 0]
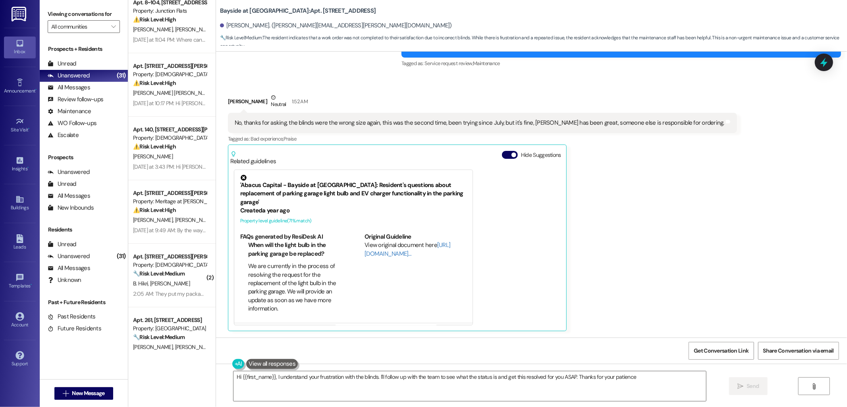
type textarea "Hi {{first_name}}, I understand your frustration with the blinds. I'll follow u…"
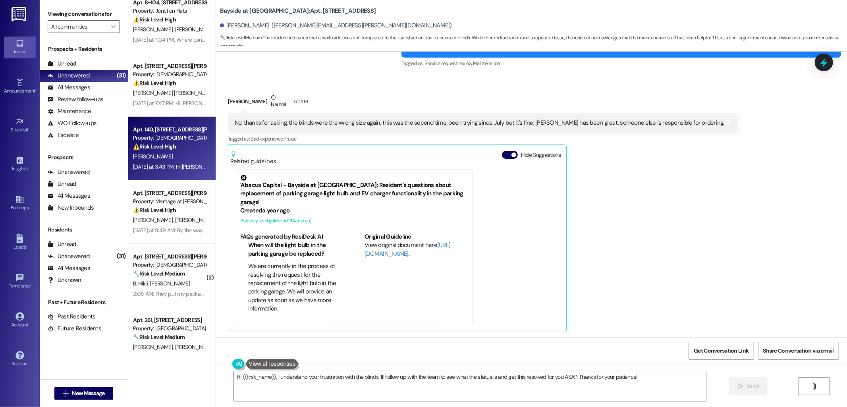
click at [163, 144] on strong "⚠️ Risk Level: High" at bounding box center [154, 146] width 43 height 7
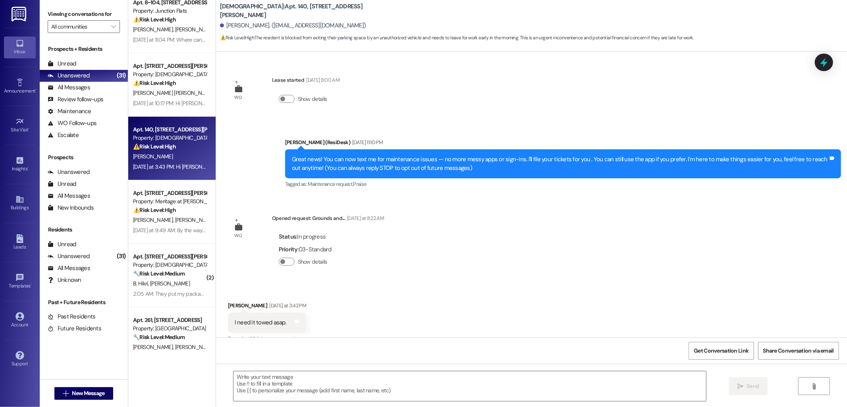
scroll to position [613, 0]
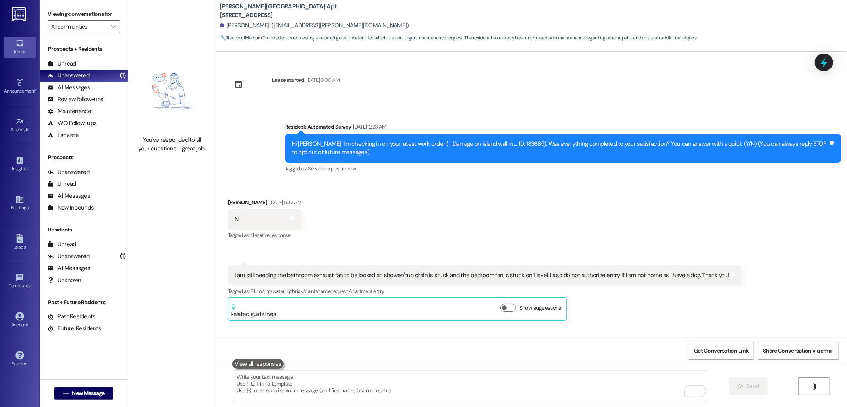
scroll to position [1390, 0]
